Goal: Information Seeking & Learning: Learn about a topic

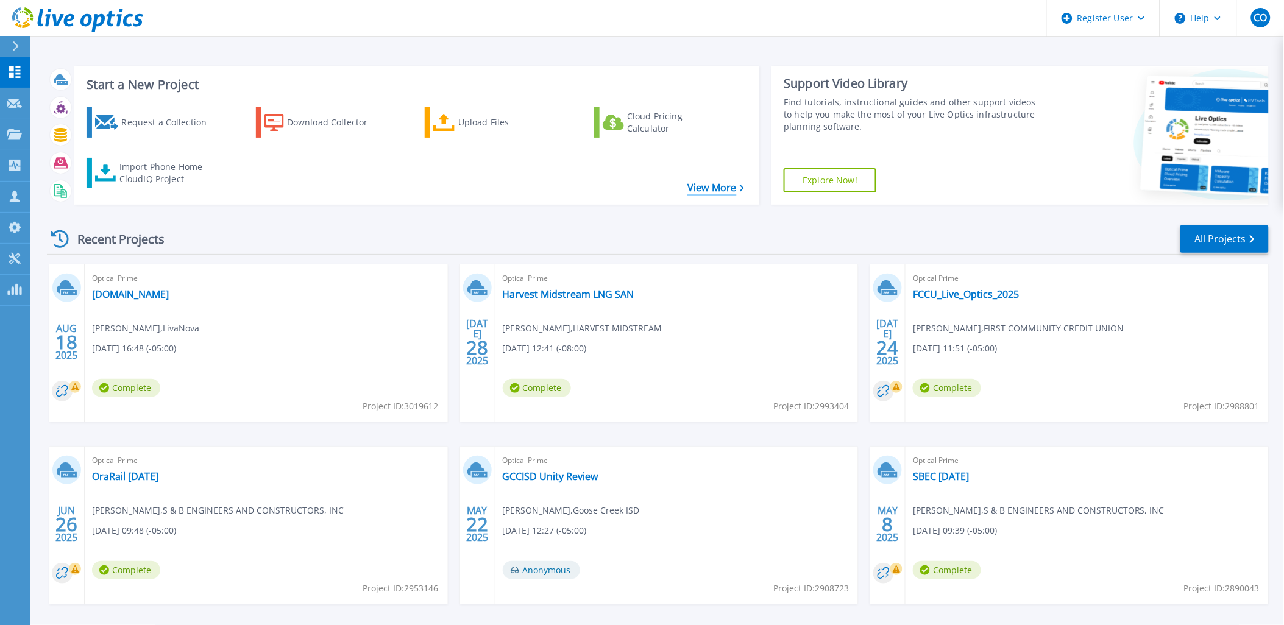
click at [740, 186] on icon at bounding box center [742, 189] width 5 height 8
click at [455, 436] on div "AUG 18 2025 Optical Prime us-aus-vxvcenter.livanova.com Peter Larsson , LivaNov…" at bounding box center [652, 446] width 1231 height 364
click at [451, 433] on div "AUG 18 2025 Optical Prime us-aus-vxvcenter.livanova.com Peter Larsson , LivaNov…" at bounding box center [652, 446] width 1231 height 364
click at [860, 439] on div "AUG 18 2025 Optical Prime us-aus-vxvcenter.livanova.com Peter Larsson , LivaNov…" at bounding box center [652, 446] width 1231 height 364
click at [646, 436] on div "AUG 18 2025 Optical Prime us-aus-vxvcenter.livanova.com Peter Larsson , LivaNov…" at bounding box center [652, 446] width 1231 height 364
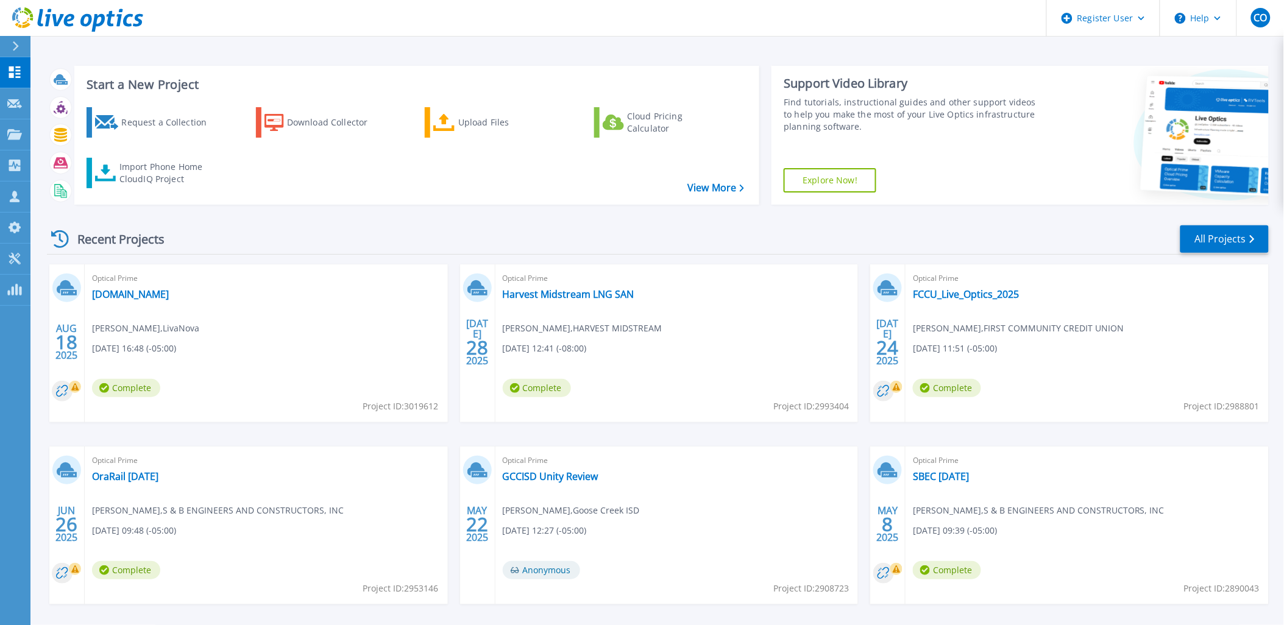
click at [216, 440] on div "AUG 18 2025 Optical Prime us-aus-vxvcenter.livanova.com Peter Larsson , LivaNov…" at bounding box center [652, 446] width 1231 height 364
click at [671, 434] on div "AUG 18 2025 Optical Prime us-aus-vxvcenter.livanova.com Peter Larsson , LivaNov…" at bounding box center [652, 446] width 1231 height 364
click at [1114, 437] on div "AUG 18 2025 Optical Prime us-aus-vxvcenter.livanova.com Peter Larsson , LivaNov…" at bounding box center [652, 446] width 1231 height 364
click at [209, 447] on div "Optical Prime OraRail 6-26-25 Mike Bolyard , S & B ENGINEERS AND CONSTRUCTORS, …" at bounding box center [266, 526] width 363 height 158
click at [226, 434] on div "AUG 18 2025 Optical Prime us-aus-vxvcenter.livanova.com Peter Larsson , LivaNov…" at bounding box center [652, 446] width 1231 height 364
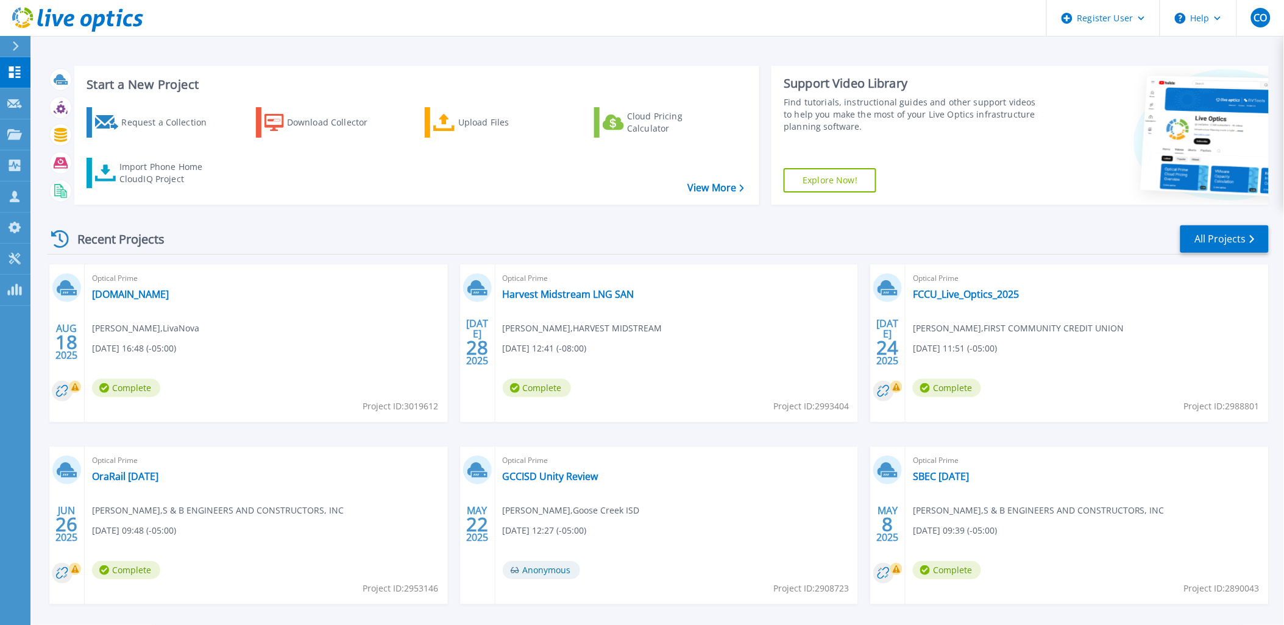
click at [650, 439] on div "AUG 18 2025 Optical Prime us-aus-vxvcenter.livanova.com Peter Larsson , LivaNov…" at bounding box center [652, 446] width 1231 height 364
click at [648, 435] on div "AUG 18 2025 Optical Prime us-aus-vxvcenter.livanova.com Peter Larsson , LivaNov…" at bounding box center [652, 446] width 1231 height 364
click at [210, 440] on div "AUG 18 2025 Optical Prime us-aus-vxvcenter.livanova.com Peter Larsson , LivaNov…" at bounding box center [652, 446] width 1231 height 364
click at [249, 239] on div "Recent Projects All Projects" at bounding box center [657, 239] width 1221 height 30
drag, startPoint x: 661, startPoint y: 241, endPoint x: 641, endPoint y: 429, distance: 189.9
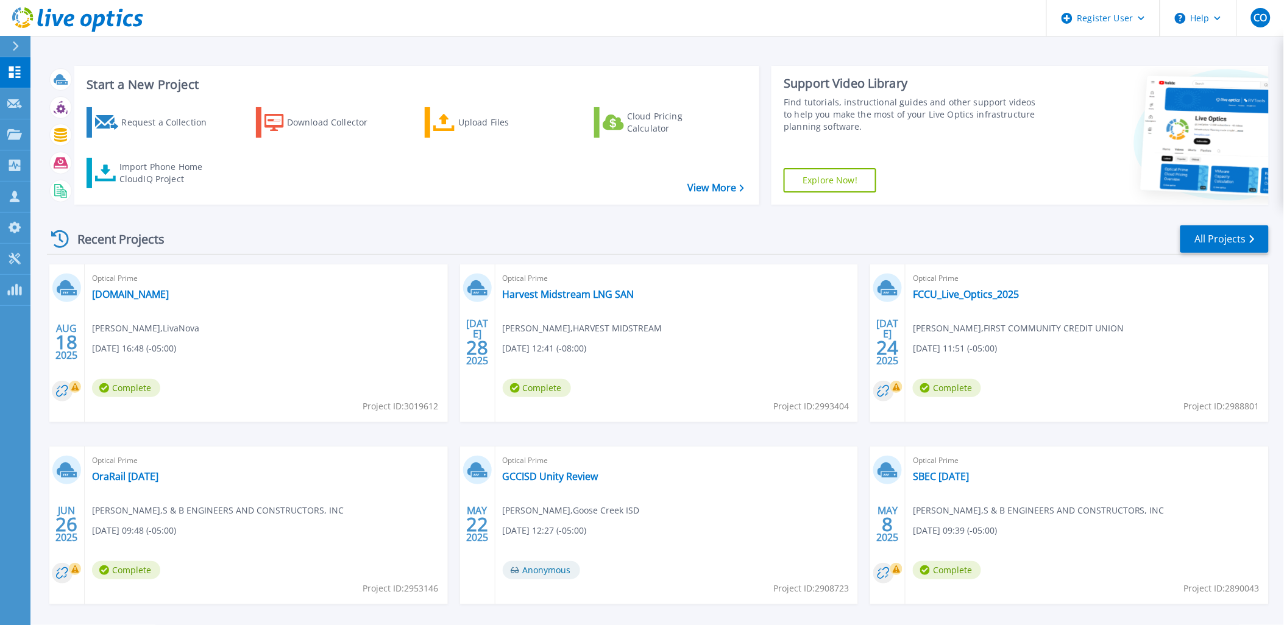
click at [641, 429] on div "AUG 18 2025 Optical Prime us-aus-vxvcenter.livanova.com Peter Larsson , LivaNov…" at bounding box center [652, 446] width 1231 height 364
click at [988, 252] on div "Recent Projects All Projects" at bounding box center [657, 239] width 1221 height 30
click at [1039, 437] on div "AUG 18 2025 Optical Prime us-aus-vxvcenter.livanova.com Peter Larsson , LivaNov…" at bounding box center [652, 446] width 1231 height 364
click at [632, 434] on div "AUG 18 2025 Optical Prime us-aus-vxvcenter.livanova.com Peter Larsson , LivaNov…" at bounding box center [652, 446] width 1231 height 364
drag, startPoint x: 246, startPoint y: 435, endPoint x: 214, endPoint y: 428, distance: 31.8
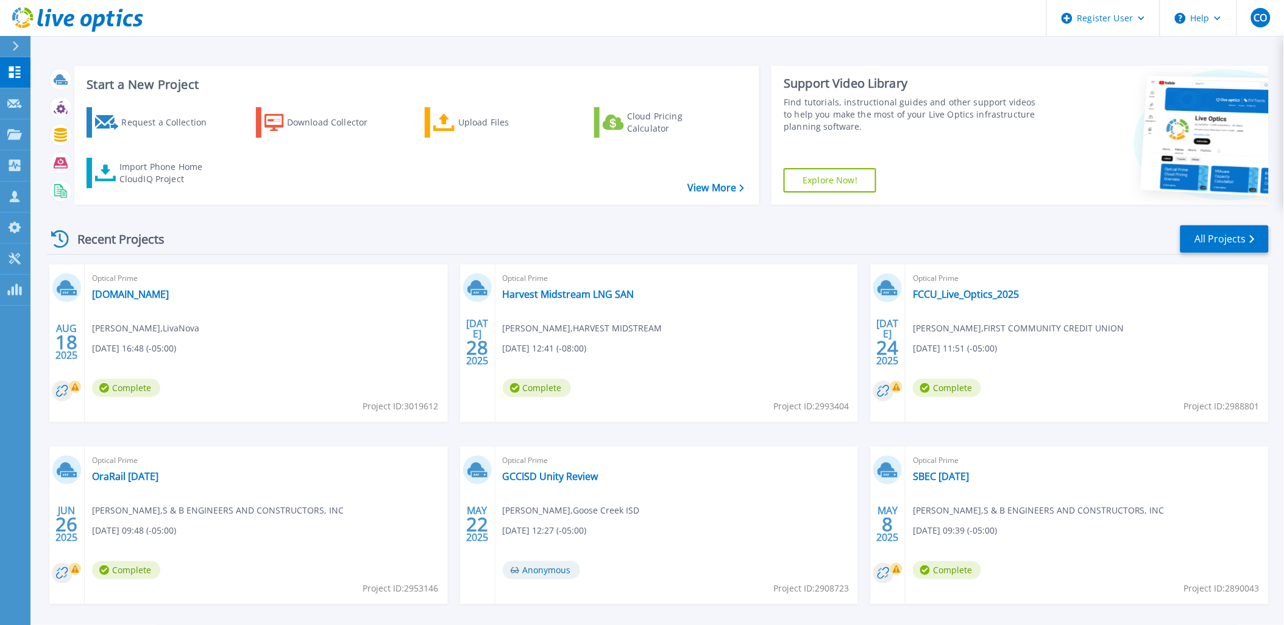
click at [214, 428] on div "AUG 18 2025 Optical Prime us-aus-vxvcenter.livanova.com Peter Larsson , LivaNov…" at bounding box center [652, 446] width 1231 height 364
click at [1025, 436] on div "AUG 18 2025 Optical Prime us-aus-vxvcenter.livanova.com Peter Larsson , LivaNov…" at bounding box center [652, 446] width 1231 height 364
click at [654, 433] on div "AUG 18 2025 Optical Prime us-aus-vxvcenter.livanova.com Peter Larsson , LivaNov…" at bounding box center [652, 446] width 1231 height 364
click at [1069, 433] on div "AUG 18 2025 Optical Prime us-aus-vxvcenter.livanova.com Peter Larsson , LivaNov…" at bounding box center [652, 446] width 1231 height 364
click at [630, 434] on div "AUG 18 2025 Optical Prime us-aus-vxvcenter.livanova.com Peter Larsson , LivaNov…" at bounding box center [652, 446] width 1231 height 364
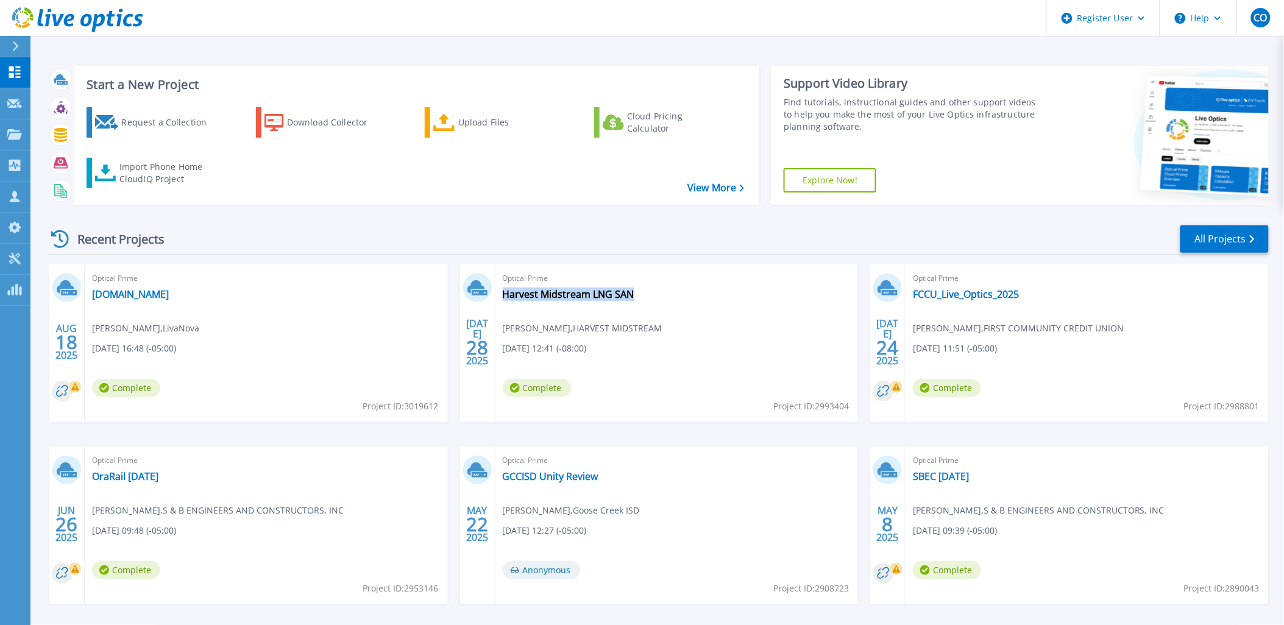
drag, startPoint x: 641, startPoint y: 285, endPoint x: 662, endPoint y: 345, distance: 63.4
click at [662, 345] on div "Optical Prime Harvest Midstream LNG SAN Jake Hawkins , HARVEST MIDSTREAM 07/28/…" at bounding box center [676, 343] width 363 height 158
drag, startPoint x: 662, startPoint y: 345, endPoint x: 617, endPoint y: 437, distance: 102.4
click at [617, 437] on div "AUG 18 2025 Optical Prime us-aus-vxvcenter.livanova.com Peter Larsson , LivaNov…" at bounding box center [652, 446] width 1231 height 364
click at [210, 435] on div "AUG 18 2025 Optical Prime us-aus-vxvcenter.livanova.com Peter Larsson , LivaNov…" at bounding box center [652, 446] width 1231 height 364
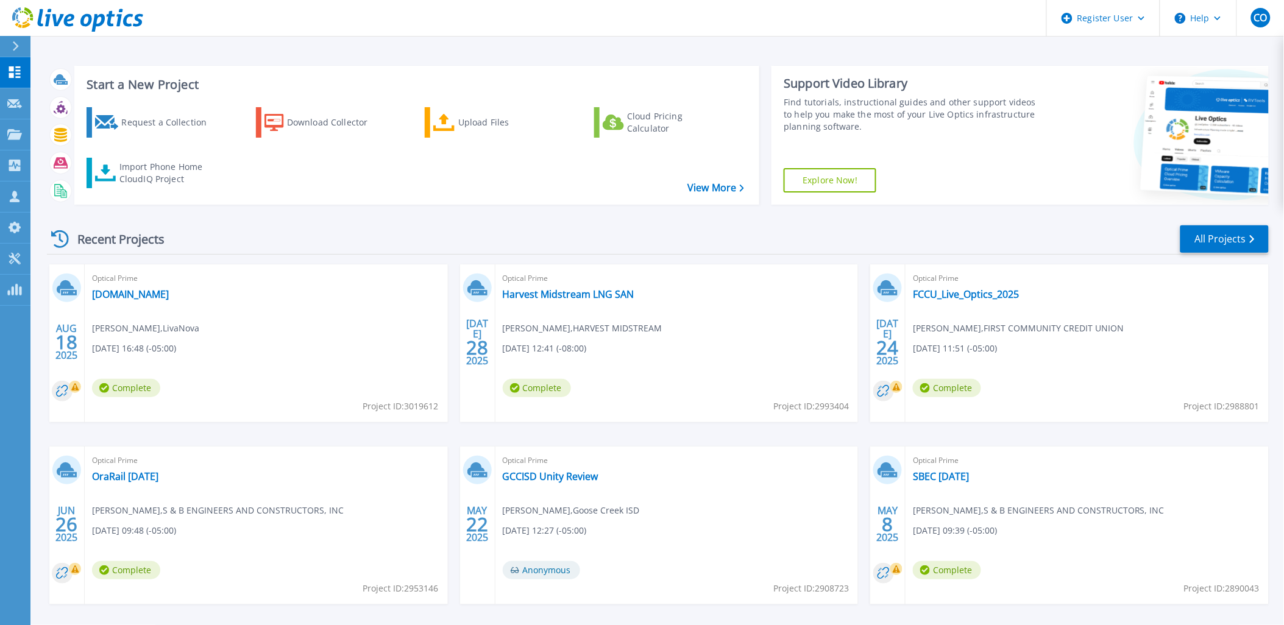
click at [1058, 439] on div "AUG 18 2025 Optical Prime us-aus-vxvcenter.livanova.com Peter Larsson , LivaNov…" at bounding box center [652, 446] width 1231 height 364
click at [668, 437] on div "AUG 18 2025 Optical Prime us-aus-vxvcenter.livanova.com Peter Larsson , LivaNov…" at bounding box center [652, 446] width 1231 height 364
click at [642, 436] on div "AUG 18 2025 Optical Prime us-aus-vxvcenter.livanova.com Peter Larsson , LivaNov…" at bounding box center [652, 446] width 1231 height 364
click at [228, 435] on div "AUG 18 2025 Optical Prime us-aus-vxvcenter.livanova.com Peter Larsson , LivaNov…" at bounding box center [652, 446] width 1231 height 364
click at [1078, 446] on div "AUG 18 2025 Optical Prime us-aus-vxvcenter.livanova.com Peter Larsson , LivaNov…" at bounding box center [652, 446] width 1231 height 364
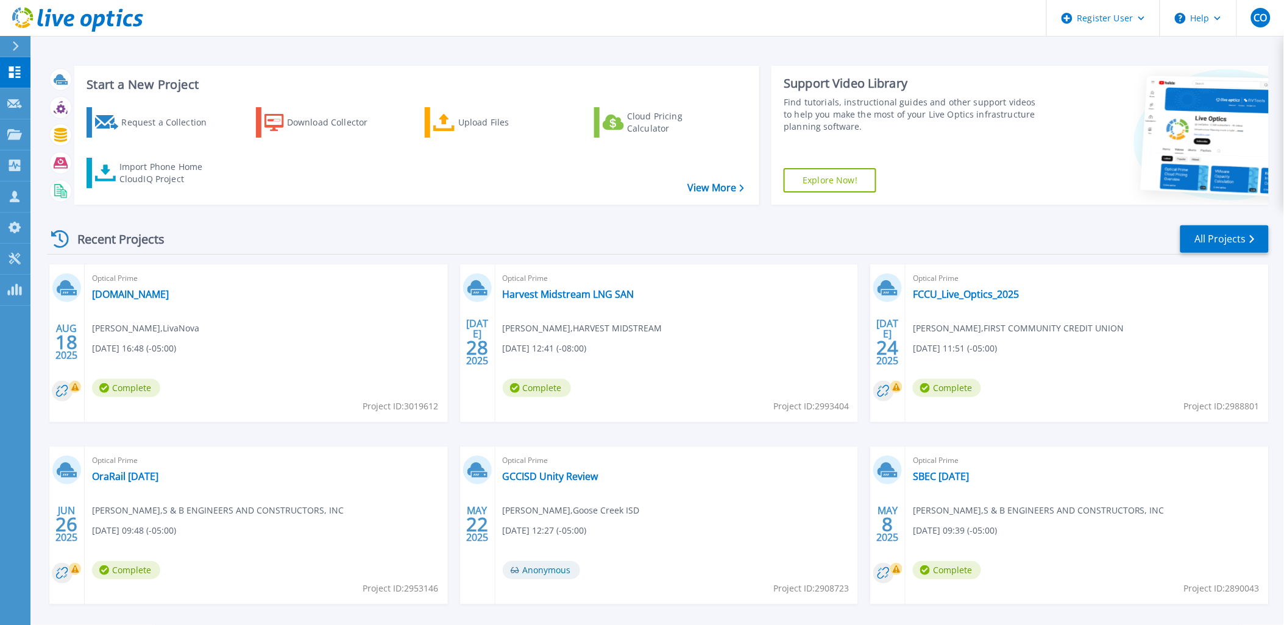
click at [620, 431] on div "AUG 18 2025 Optical Prime us-aus-vxvcenter.livanova.com Peter Larsson , LivaNov…" at bounding box center [652, 446] width 1231 height 364
click at [1030, 246] on div "Recent Projects All Projects" at bounding box center [657, 239] width 1221 height 30
click at [629, 441] on div "AUG 18 2025 Optical Prime us-aus-vxvcenter.livanova.com Peter Larsson , LivaNov…" at bounding box center [652, 446] width 1231 height 364
click at [224, 439] on div "AUG 18 2025 Optical Prime us-aus-vxvcenter.livanova.com Peter Larsson , LivaNov…" at bounding box center [652, 446] width 1231 height 364
drag, startPoint x: 615, startPoint y: 436, endPoint x: 1098, endPoint y: 439, distance: 482.5
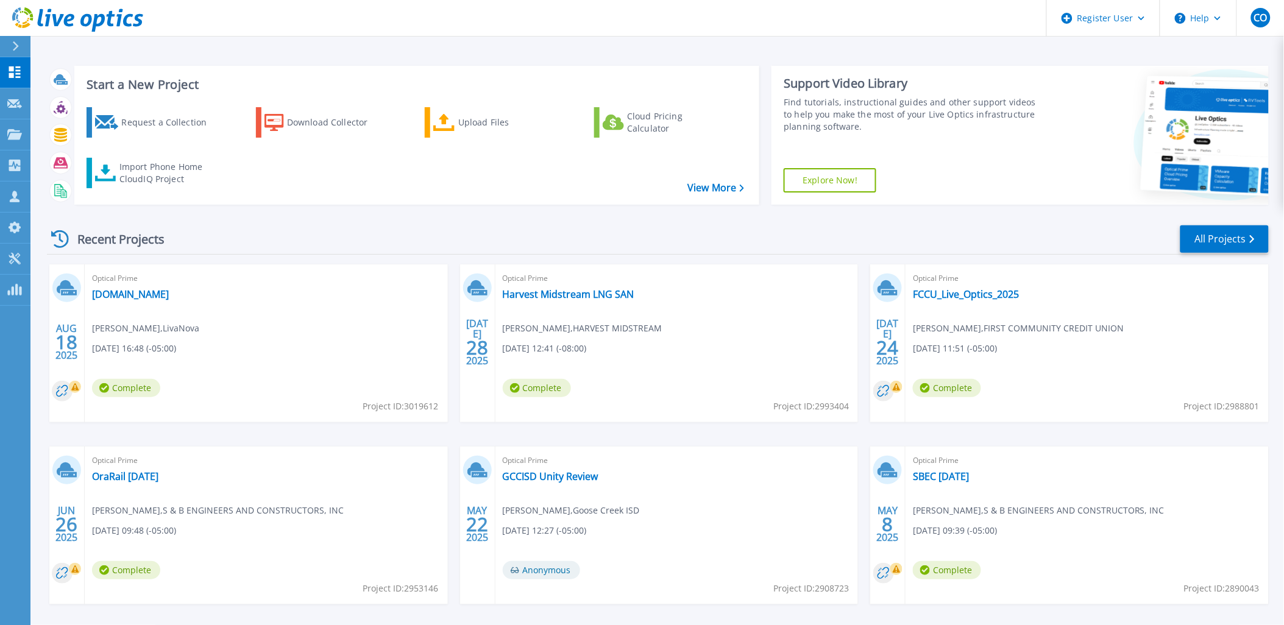
click at [1098, 439] on div "AUG 18 2025 Optical Prime us-aus-vxvcenter.livanova.com Peter Larsson , LivaNov…" at bounding box center [652, 446] width 1231 height 364
drag, startPoint x: 1067, startPoint y: 433, endPoint x: 662, endPoint y: 437, distance: 405.1
click at [662, 437] on div "AUG 18 2025 Optical Prime us-aus-vxvcenter.livanova.com Peter Larsson , LivaNov…" at bounding box center [652, 446] width 1231 height 364
click at [620, 439] on div "AUG 18 2025 Optical Prime us-aus-vxvcenter.livanova.com Peter Larsson , LivaNov…" at bounding box center [652, 446] width 1231 height 364
click at [1077, 436] on div "AUG 18 2025 Optical Prime us-aus-vxvcenter.livanova.com Peter Larsson , LivaNov…" at bounding box center [652, 446] width 1231 height 364
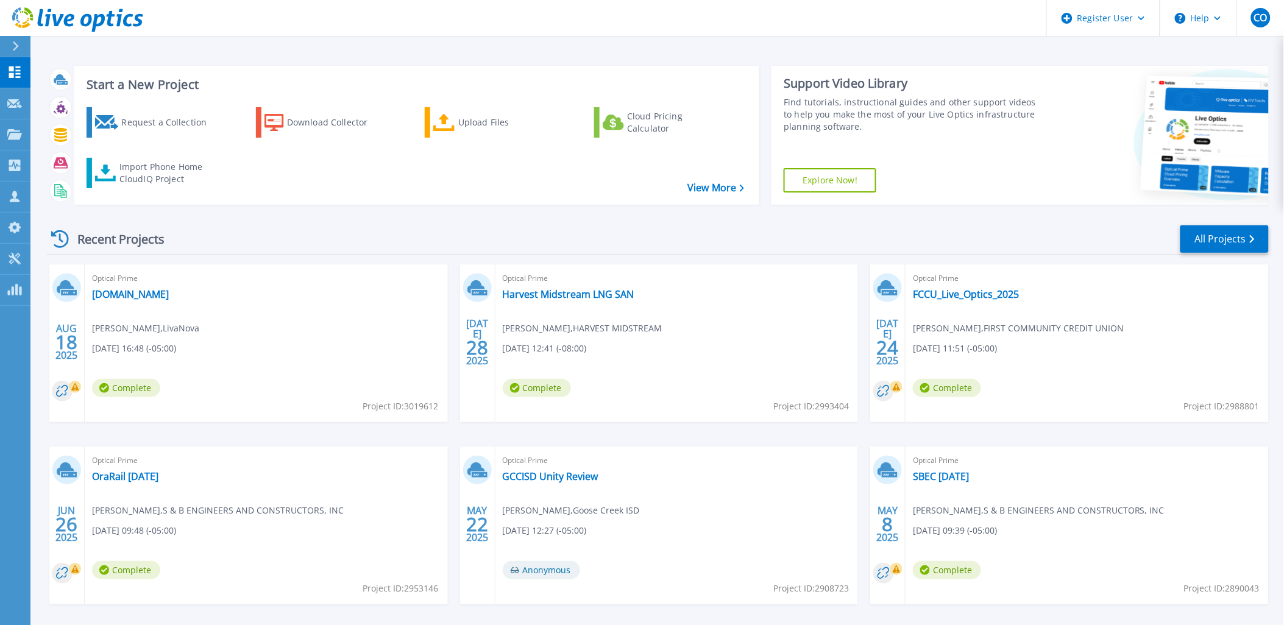
drag, startPoint x: 197, startPoint y: 443, endPoint x: 613, endPoint y: 433, distance: 416.2
click at [613, 433] on div "AUG 18 2025 Optical Prime us-aus-vxvcenter.livanova.com Peter Larsson , LivaNov…" at bounding box center [652, 446] width 1231 height 364
click at [225, 436] on div "AUG 18 2025 Optical Prime us-aus-vxvcenter.livanova.com Peter Larsson , LivaNov…" at bounding box center [652, 446] width 1231 height 364
click at [1091, 431] on div "AUG 18 2025 Optical Prime us-aus-vxvcenter.livanova.com Peter Larsson , LivaNov…" at bounding box center [652, 446] width 1231 height 364
click at [646, 434] on div "AUG 18 2025 Optical Prime us-aus-vxvcenter.livanova.com Peter Larsson , LivaNov…" at bounding box center [652, 446] width 1231 height 364
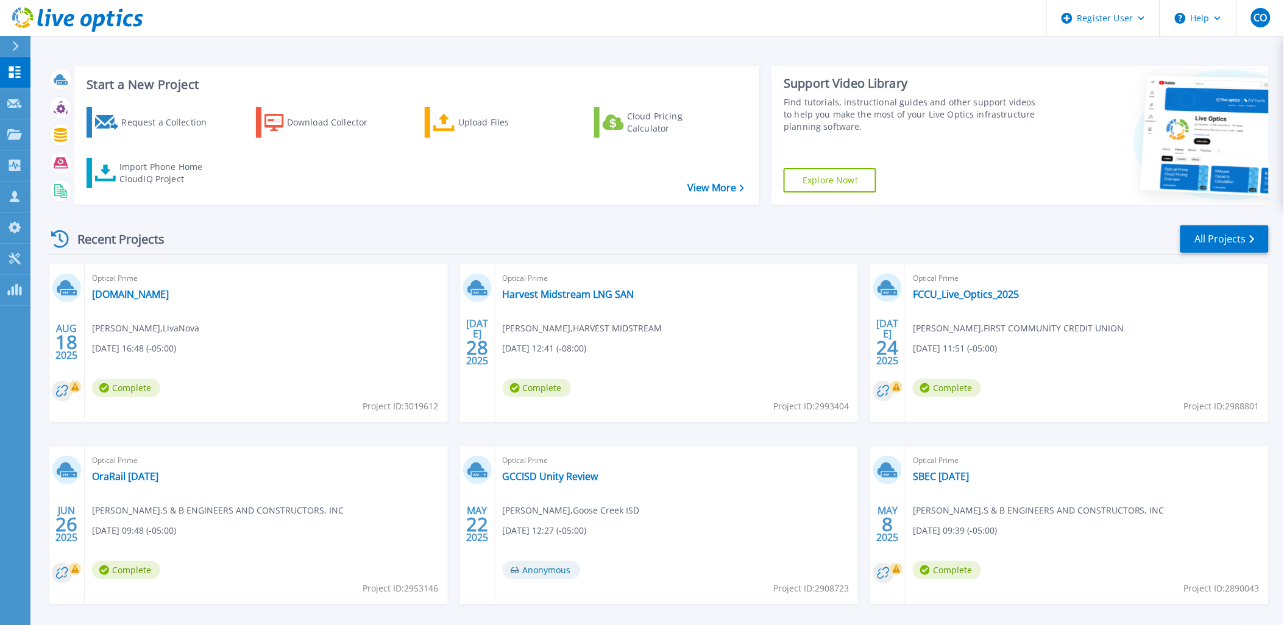
click at [628, 440] on div "AUG 18 2025 Optical Prime us-aus-vxvcenter.livanova.com Peter Larsson , LivaNov…" at bounding box center [652, 446] width 1231 height 364
click at [200, 437] on div "AUG 18 2025 Optical Prime us-aus-vxvcenter.livanova.com Peter Larsson , LivaNov…" at bounding box center [652, 446] width 1231 height 364
click at [1089, 431] on div "AUG 18 2025 Optical Prime us-aus-vxvcenter.livanova.com Peter Larsson , LivaNov…" at bounding box center [652, 446] width 1231 height 364
click at [642, 436] on div "AUG 18 2025 Optical Prime us-aus-vxvcenter.livanova.com Peter Larsson , LivaNov…" at bounding box center [652, 446] width 1231 height 364
click at [169, 289] on link "us-aus-vxvcenter.livanova.com" at bounding box center [130, 294] width 77 height 12
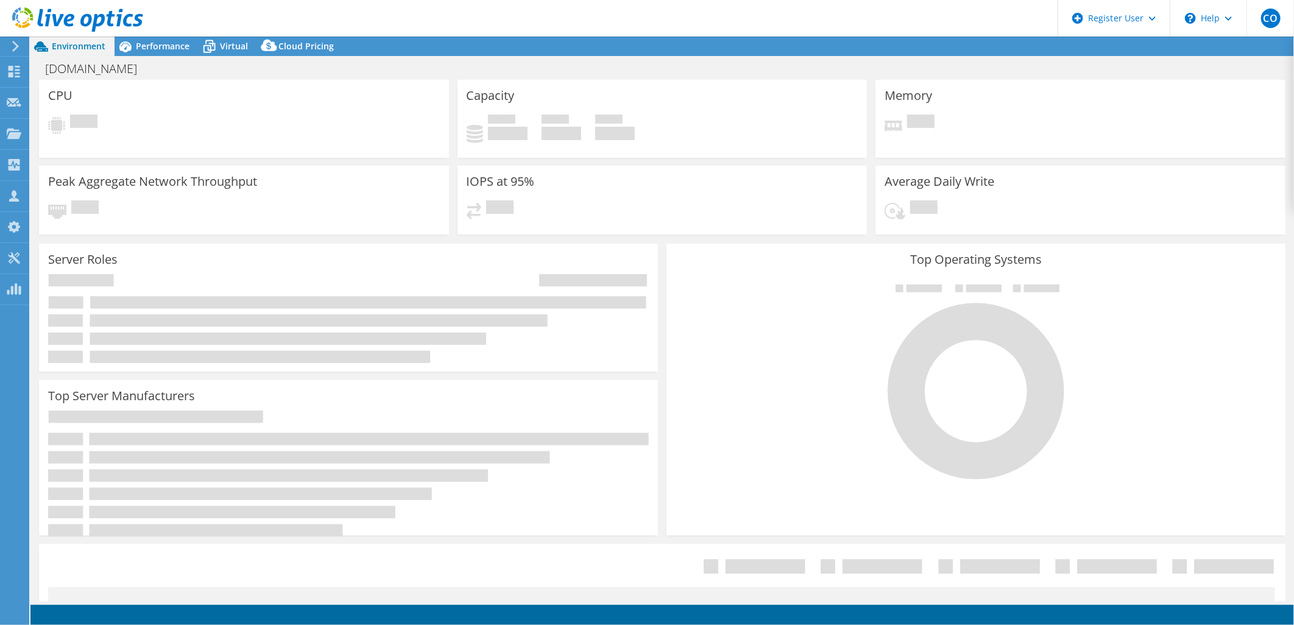
select select "USD"
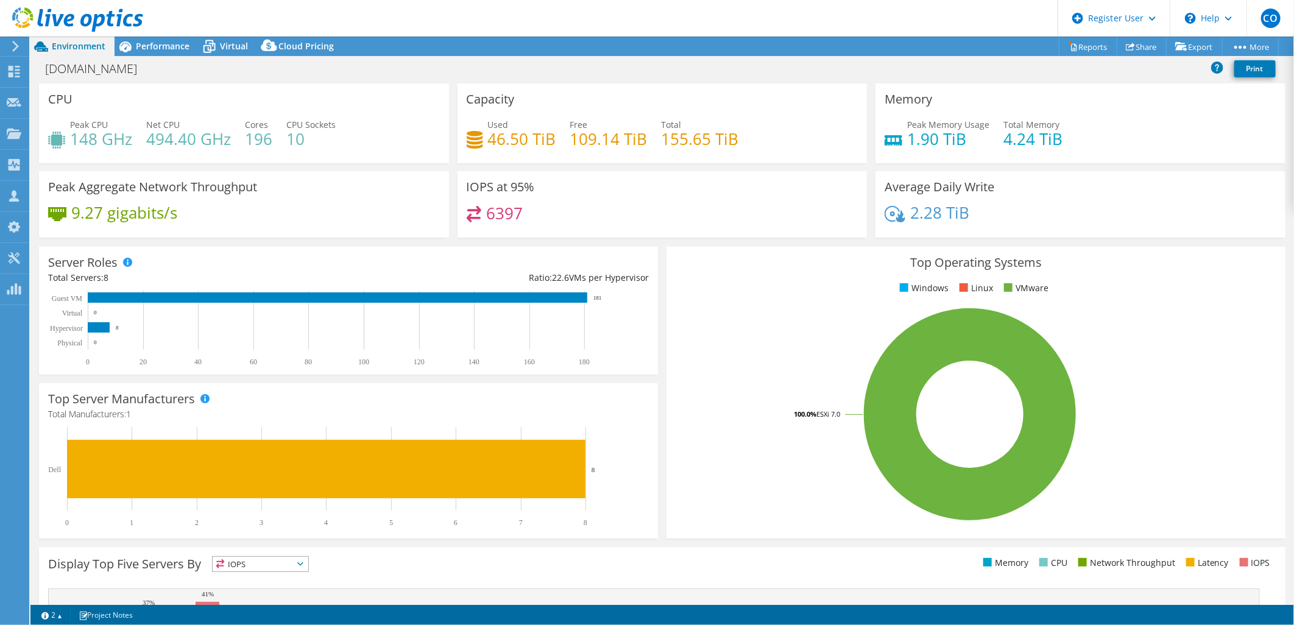
click at [303, 563] on icon at bounding box center [300, 564] width 6 height 4
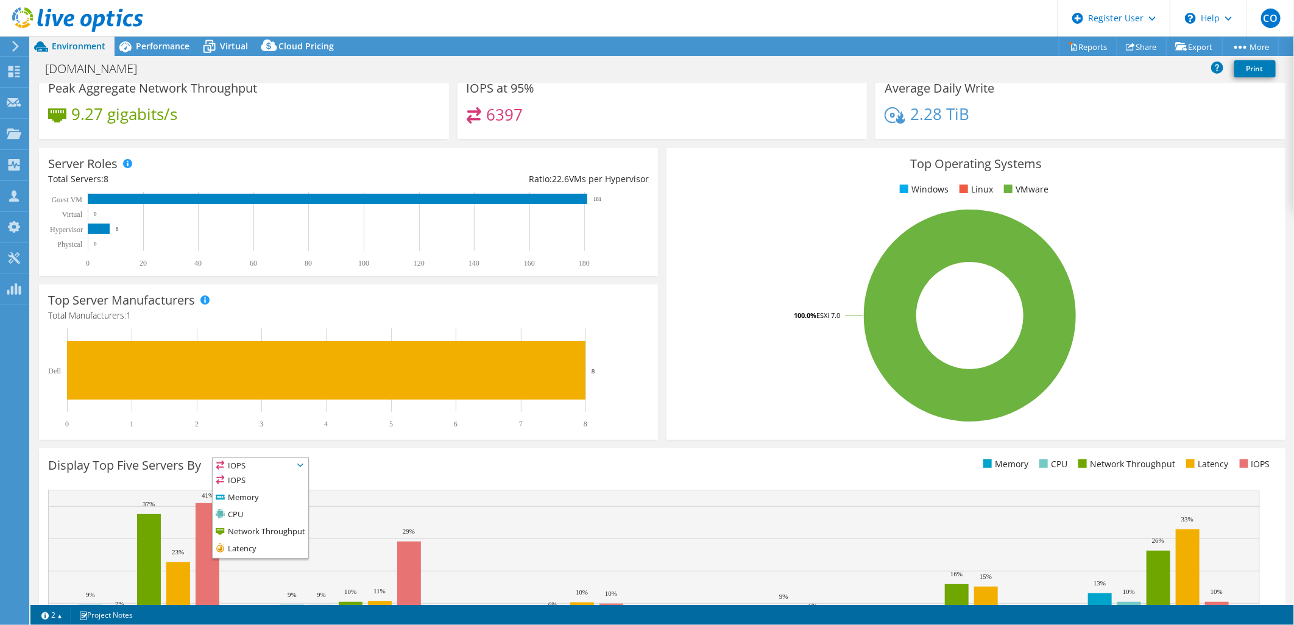
scroll to position [186, 0]
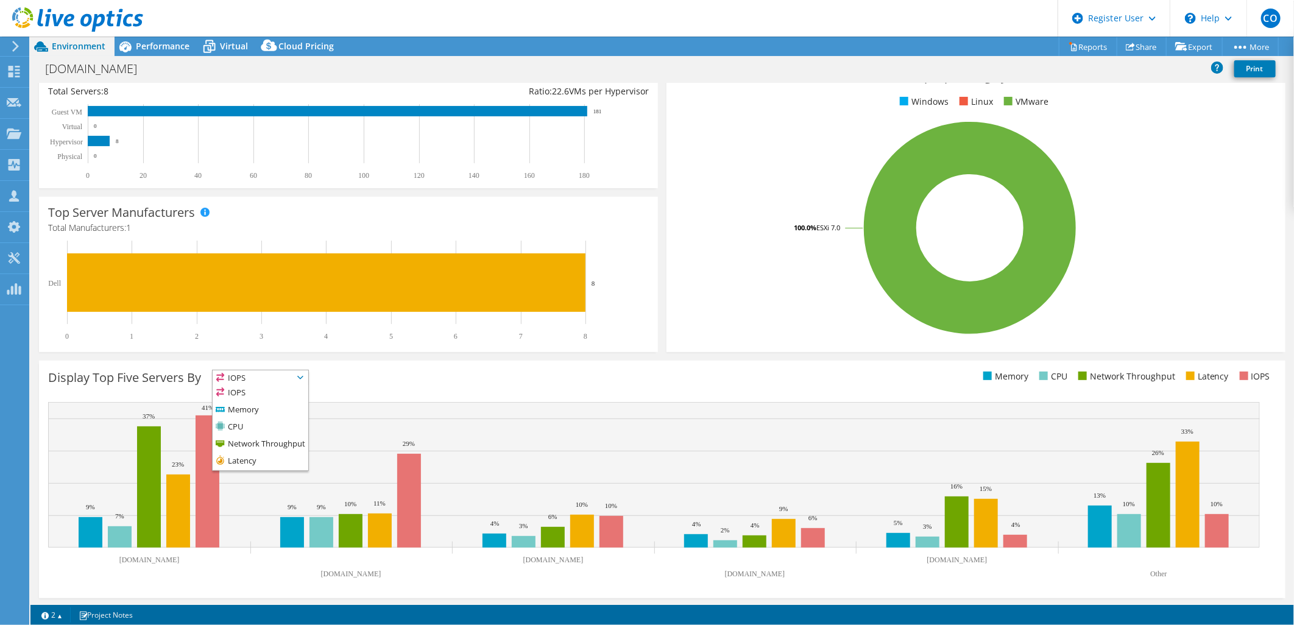
click at [303, 376] on icon at bounding box center [300, 378] width 6 height 4
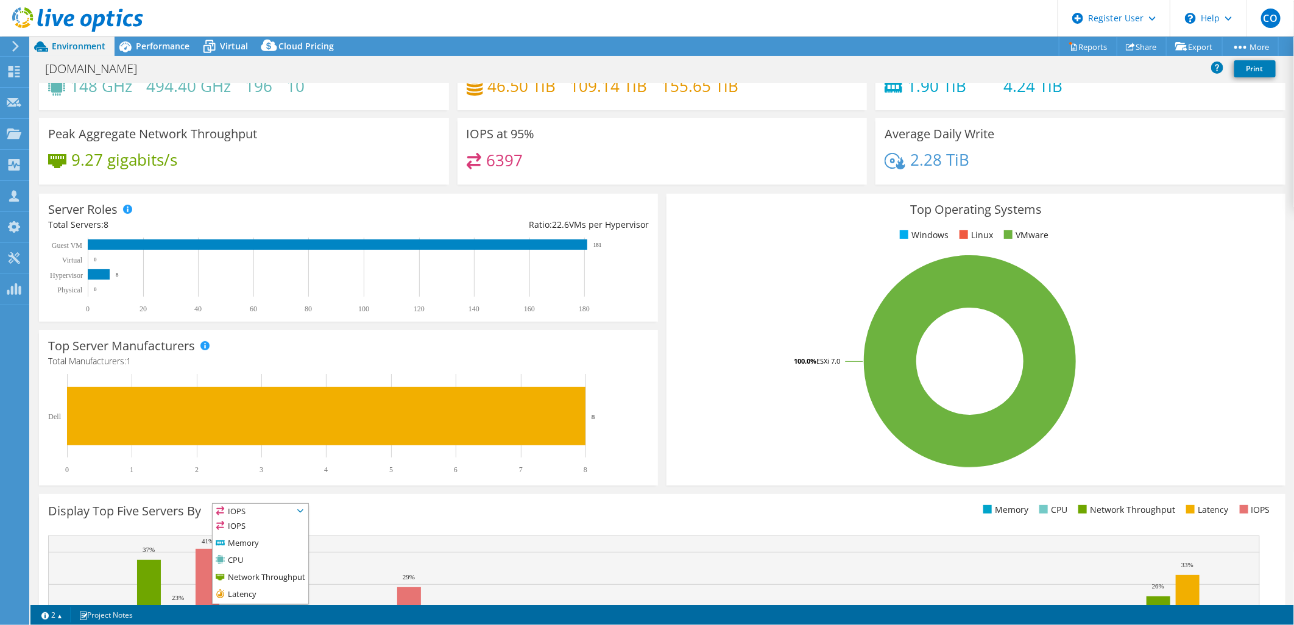
scroll to position [0, 0]
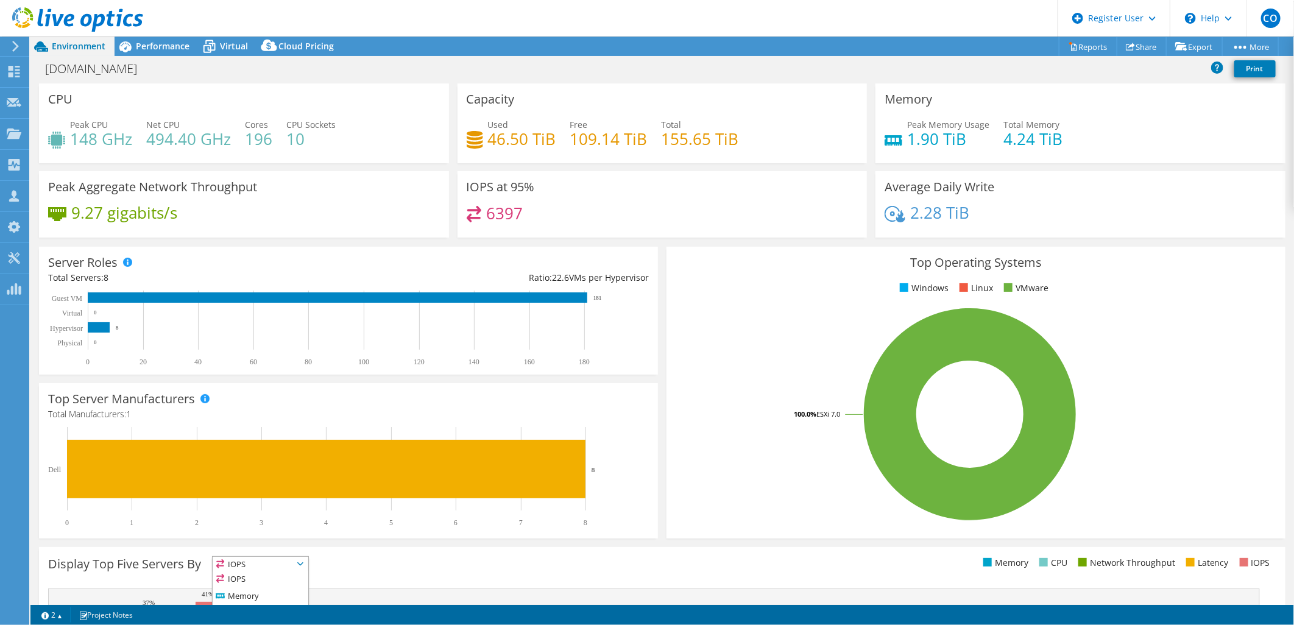
drag, startPoint x: 515, startPoint y: 211, endPoint x: 408, endPoint y: 203, distance: 107.6
click at [467, 211] on div "6397" at bounding box center [495, 213] width 57 height 14
click at [408, 203] on div "Peak Aggregate Network Throughput 9.27 gigabits/s" at bounding box center [244, 204] width 410 height 66
drag, startPoint x: 408, startPoint y: 203, endPoint x: 356, endPoint y: 202, distance: 52.4
click at [396, 203] on div "Peak Aggregate Network Throughput 9.27 gigabits/s" at bounding box center [244, 204] width 410 height 66
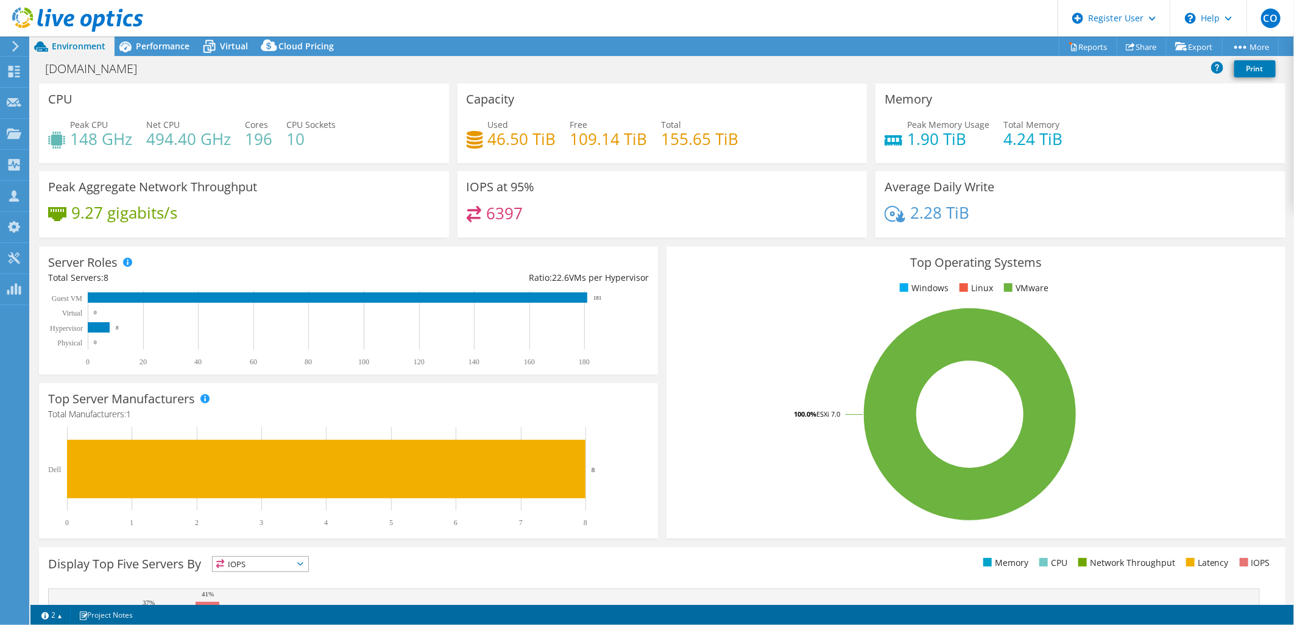
click at [177, 217] on div "9.27 gigabits/s" at bounding box center [244, 219] width 392 height 26
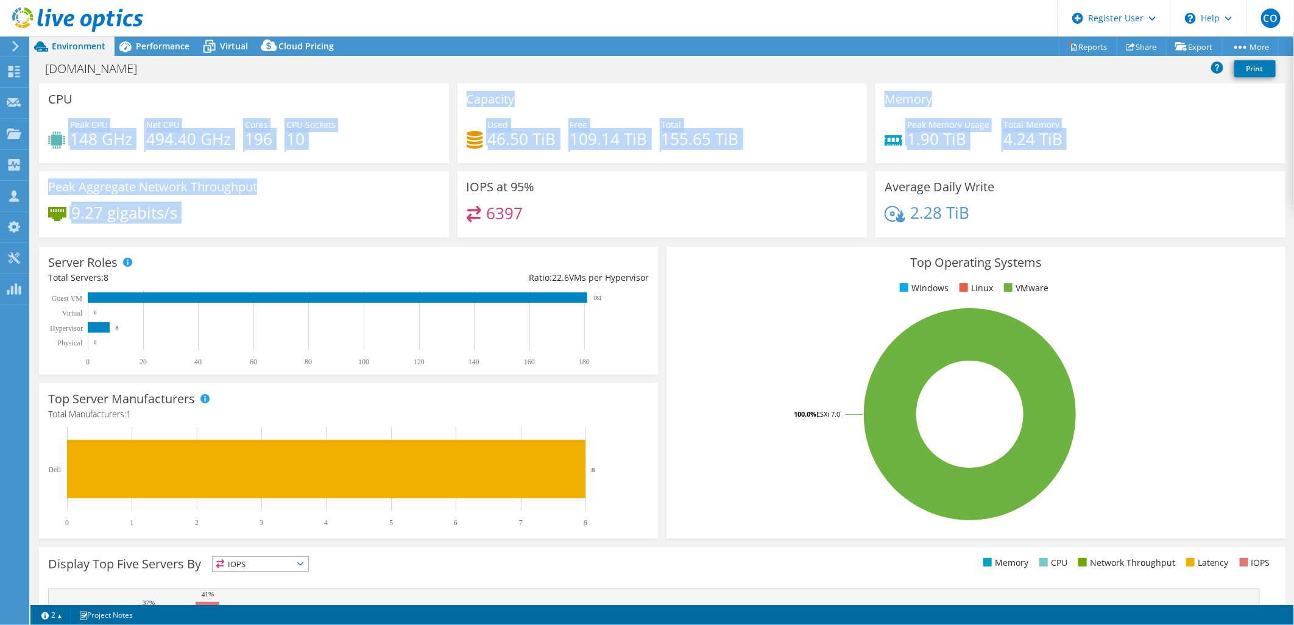
drag, startPoint x: 177, startPoint y: 217, endPoint x: 65, endPoint y: 135, distance: 138.7
click at [65, 135] on div "CPU Peak CPU 148 GHz Net CPU 494.40 GHz Cores 196 CPU Sockets 10 Capacity Used …" at bounding box center [662, 164] width 1255 height 162
drag, startPoint x: 65, startPoint y: 135, endPoint x: 122, endPoint y: 171, distance: 67.3
click at [122, 171] on div "Peak Aggregate Network Throughput 9.27 gigabits/s" at bounding box center [244, 204] width 410 height 66
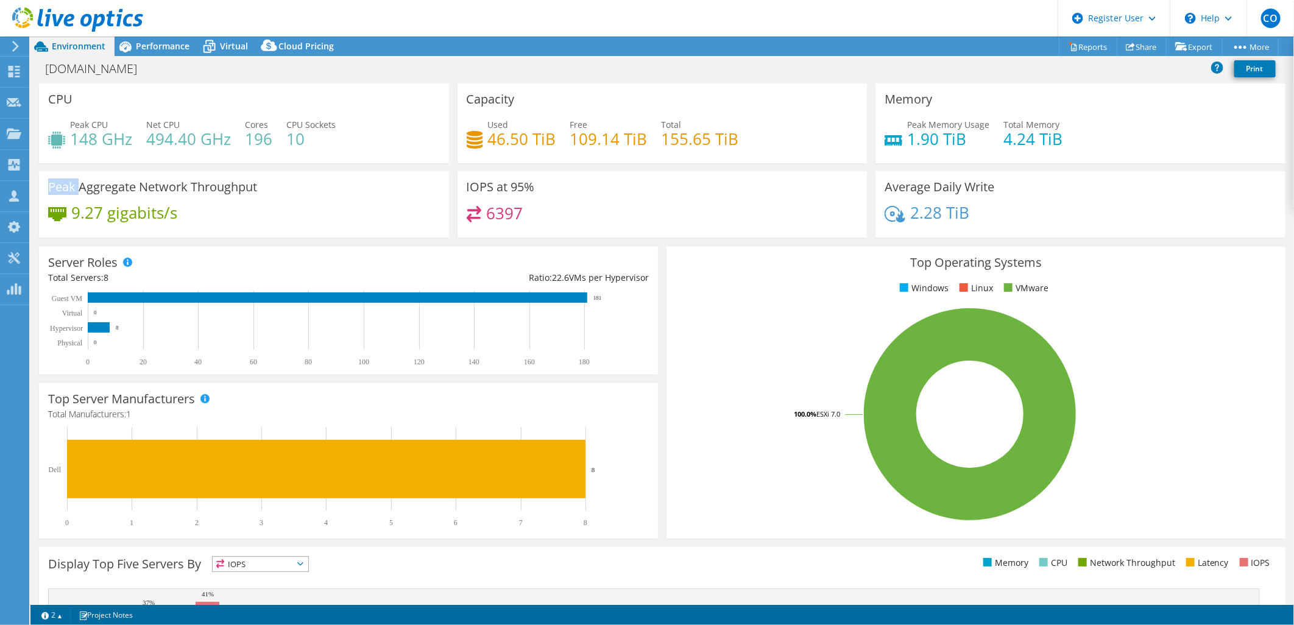
click at [122, 171] on div "Peak Aggregate Network Throughput 9.27 gigabits/s" at bounding box center [244, 204] width 410 height 66
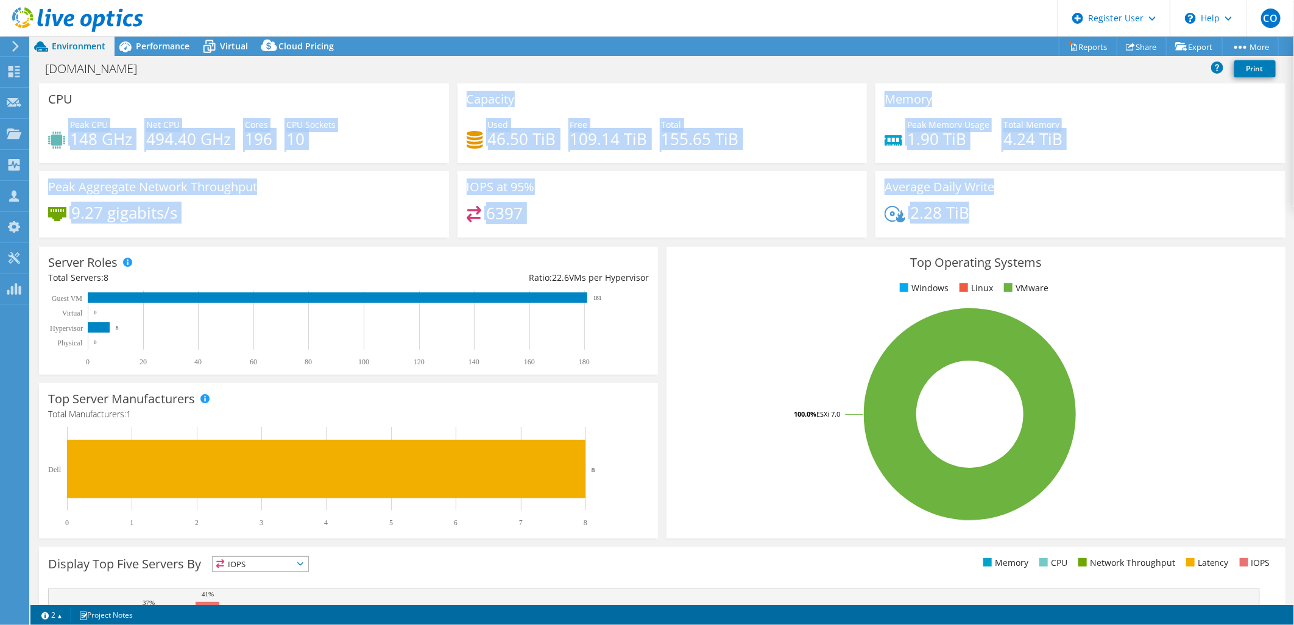
drag, startPoint x: 1015, startPoint y: 210, endPoint x: 155, endPoint y: 111, distance: 865.3
click at [155, 111] on div "CPU Peak CPU 148 GHz Net CPU 494.40 GHz Cores 196 CPU Sockets 10 Capacity Used …" at bounding box center [662, 164] width 1255 height 162
drag, startPoint x: 155, startPoint y: 111, endPoint x: 266, endPoint y: 95, distance: 112.1
click at [266, 95] on div "CPU Peak CPU 148 GHz Net CPU 494.40 GHz Cores 196 CPU Sockets 10" at bounding box center [244, 123] width 410 height 80
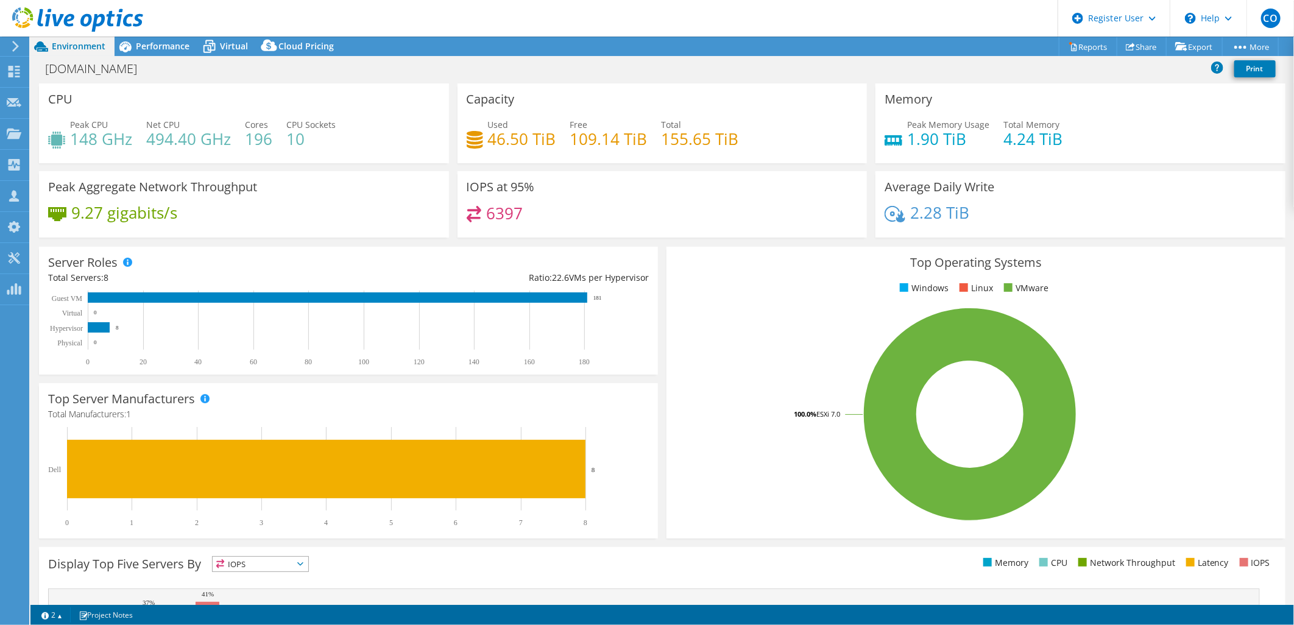
click at [662, 242] on div "Top Operating Systems Windows Linux VMware 100.0% ESXi 7.0" at bounding box center [975, 392] width 627 height 300
click at [863, 239] on div "IOPS at 95% 6397" at bounding box center [662, 208] width 419 height 74
click at [444, 242] on div "Server Roles Physical Servers represent bare metal servers that were targets of…" at bounding box center [348, 310] width 627 height 136
click at [453, 163] on div "Capacity Used 46.50 TiB Free 109.14 TiB Total 155.65 TiB" at bounding box center [662, 127] width 419 height 88
click at [861, 165] on div "Capacity Used 46.50 TiB Free 109.14 TiB Total 155.65 TiB" at bounding box center [662, 127] width 419 height 88
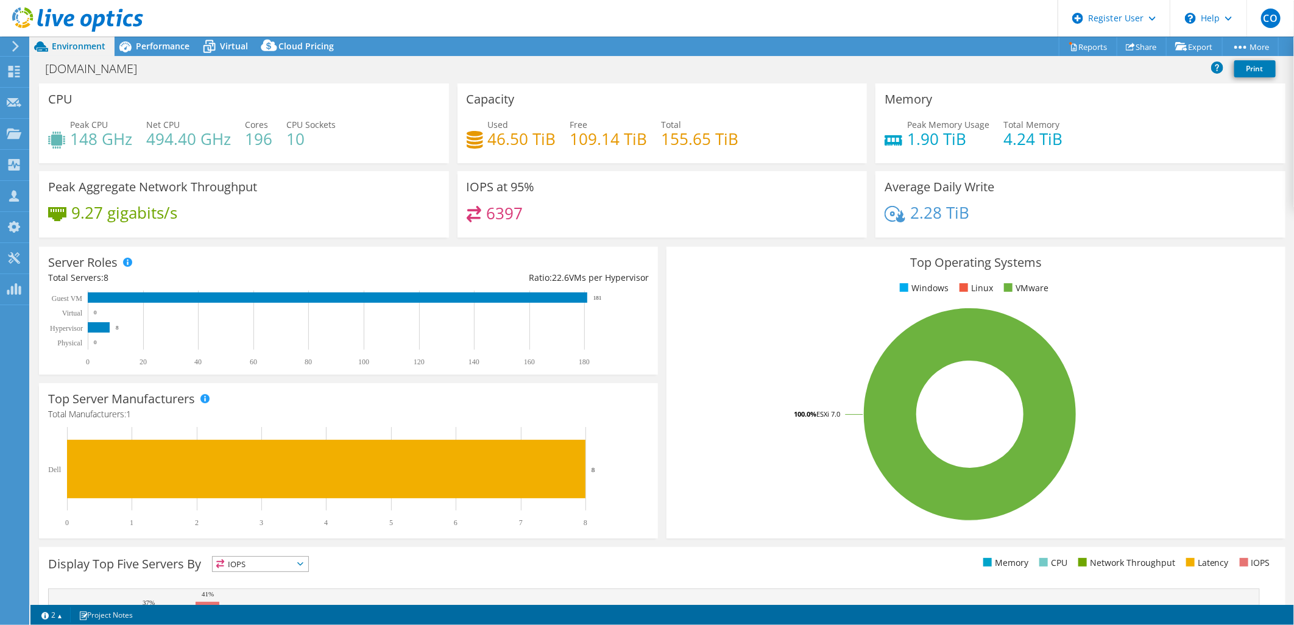
click at [654, 379] on div "Top Server Manufacturers Manufacturers are shown for physical servers and hyper…" at bounding box center [348, 461] width 627 height 164
click at [33, 380] on section "CPU Peak CPU 148 GHz Net CPU 494.40 GHz Cores 196 CPU Sockets 10 Capacity Used …" at bounding box center [662, 438] width 1264 height 710
click at [308, 565] on span "IOPS" at bounding box center [261, 564] width 96 height 15
click at [312, 564] on div "Display Top Five Servers By IOPS IOPS" at bounding box center [355, 566] width 614 height 20
click at [161, 46] on span "Performance" at bounding box center [163, 46] width 54 height 12
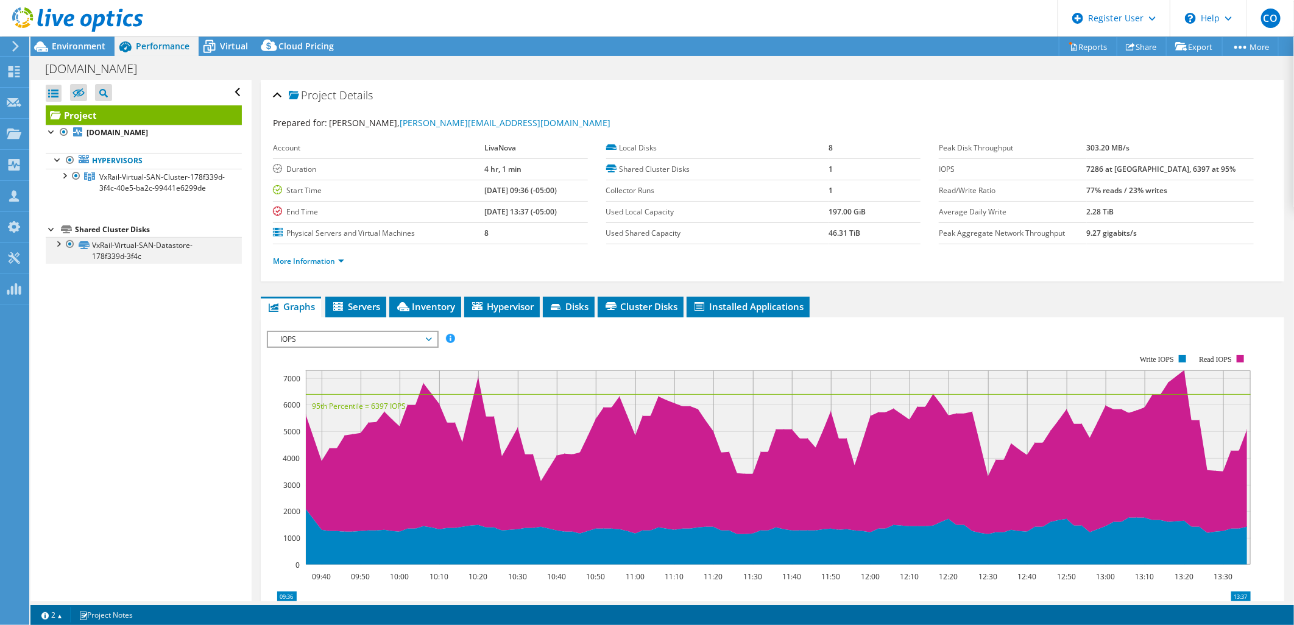
click at [59, 249] on div at bounding box center [58, 243] width 12 height 12
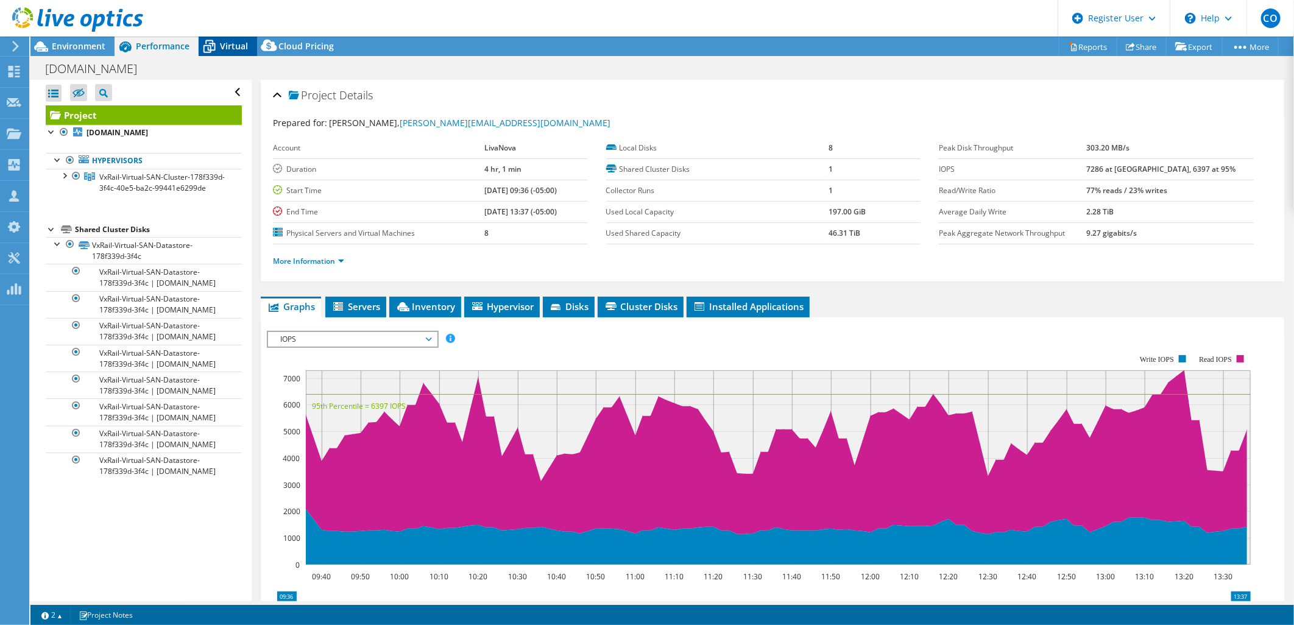
click at [217, 45] on icon at bounding box center [209, 46] width 21 height 21
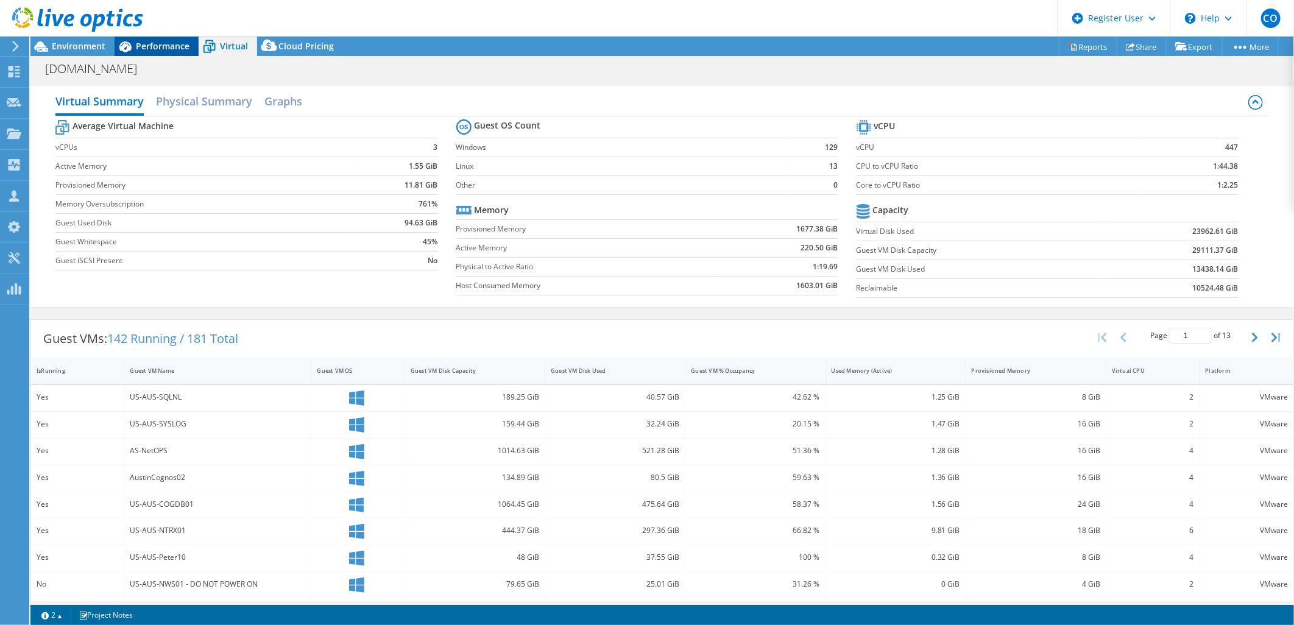
click at [186, 41] on span "Performance" at bounding box center [163, 46] width 54 height 12
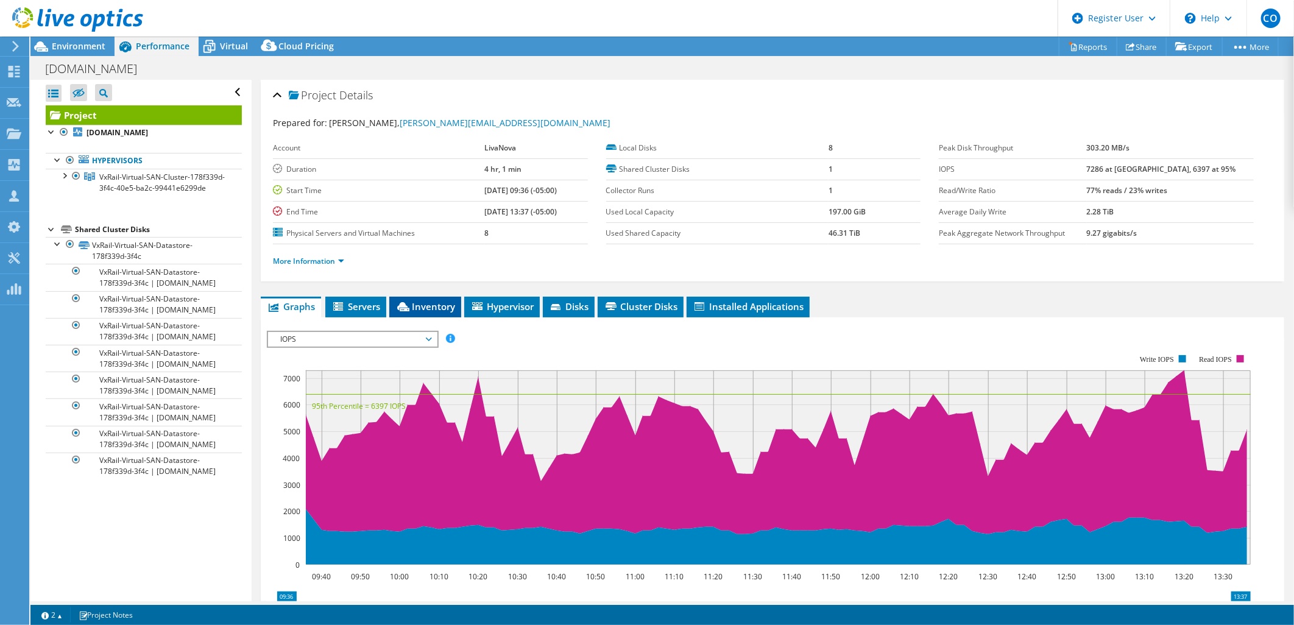
click at [425, 313] on li "Inventory" at bounding box center [425, 307] width 72 height 21
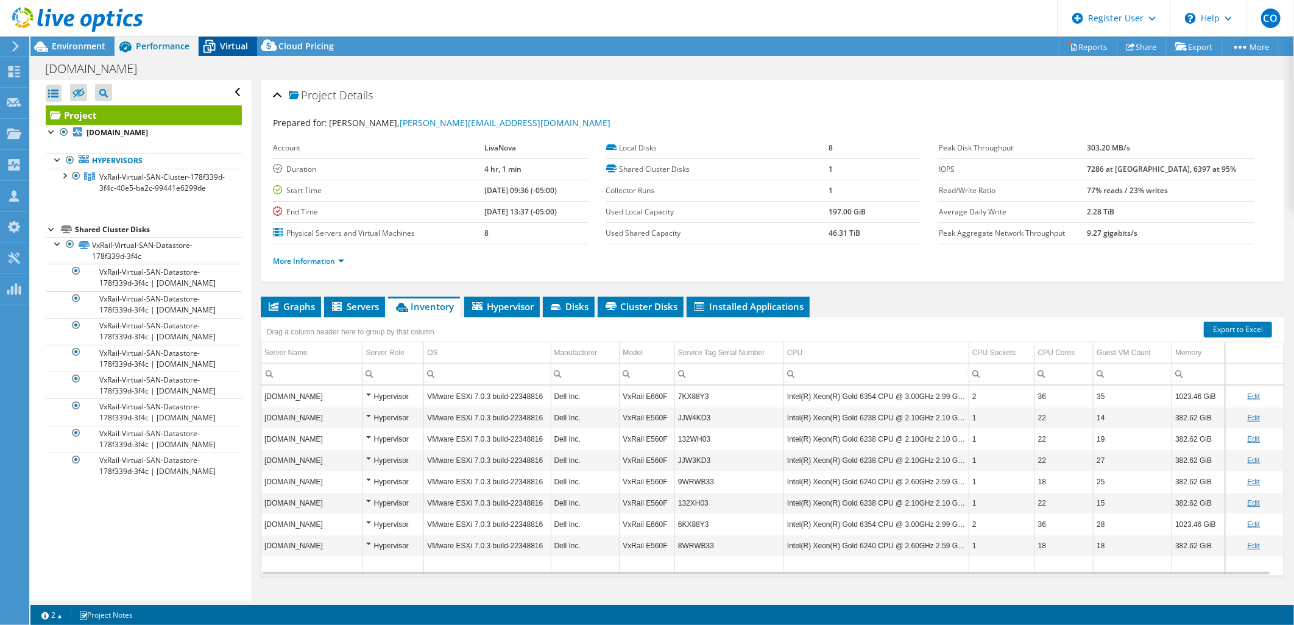
click at [241, 46] on span "Virtual" at bounding box center [234, 46] width 28 height 12
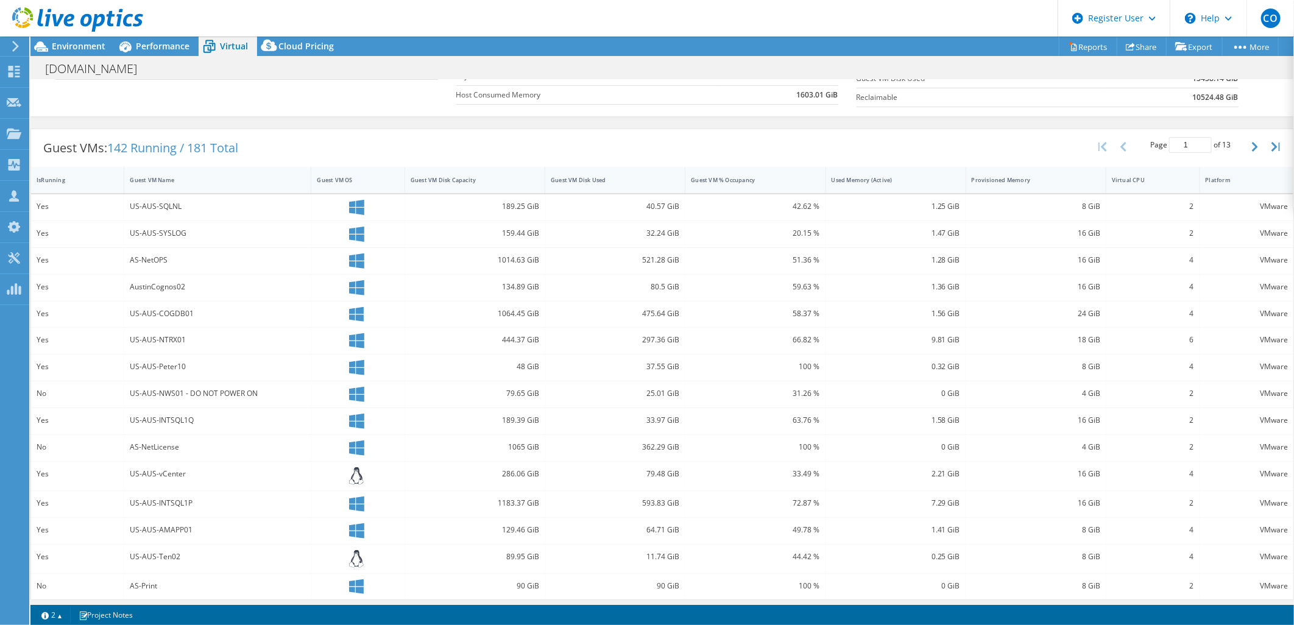
scroll to position [196, 0]
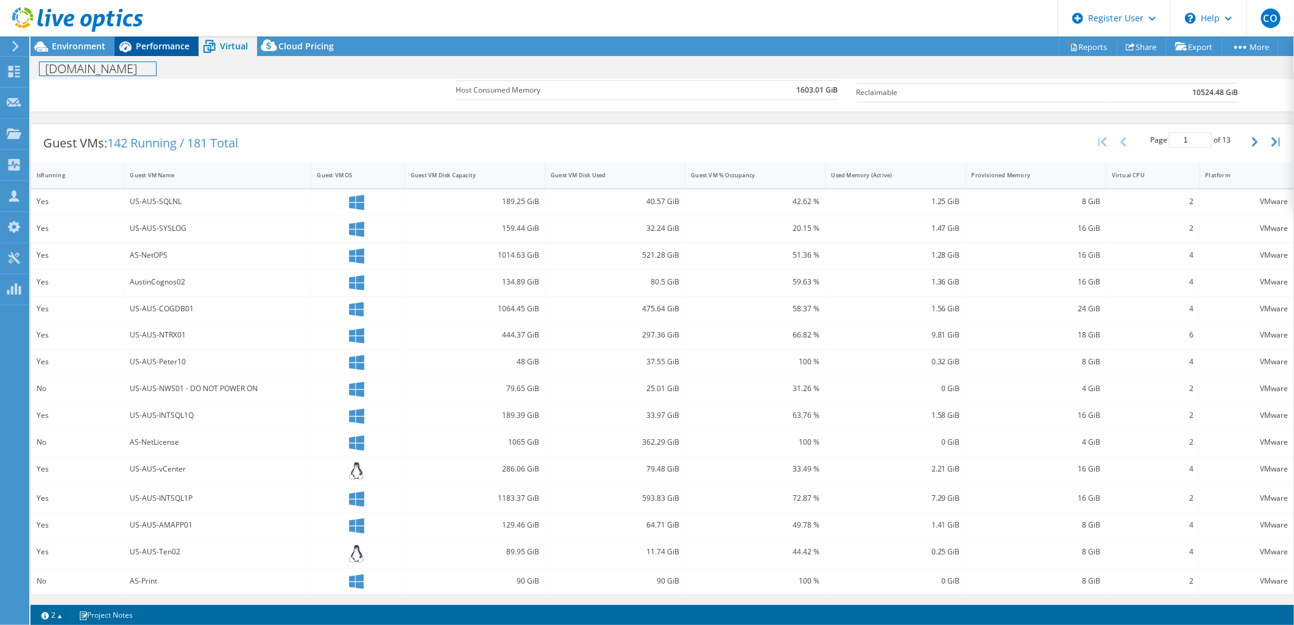
drag, startPoint x: 179, startPoint y: 57, endPoint x: 175, endPoint y: 46, distance: 11.0
click at [178, 54] on div "Project Actions Project Actions Reports Share Export vSAN ReadyNode Sizer" at bounding box center [662, 331] width 1264 height 589
click at [175, 46] on span "Performance" at bounding box center [163, 46] width 54 height 12
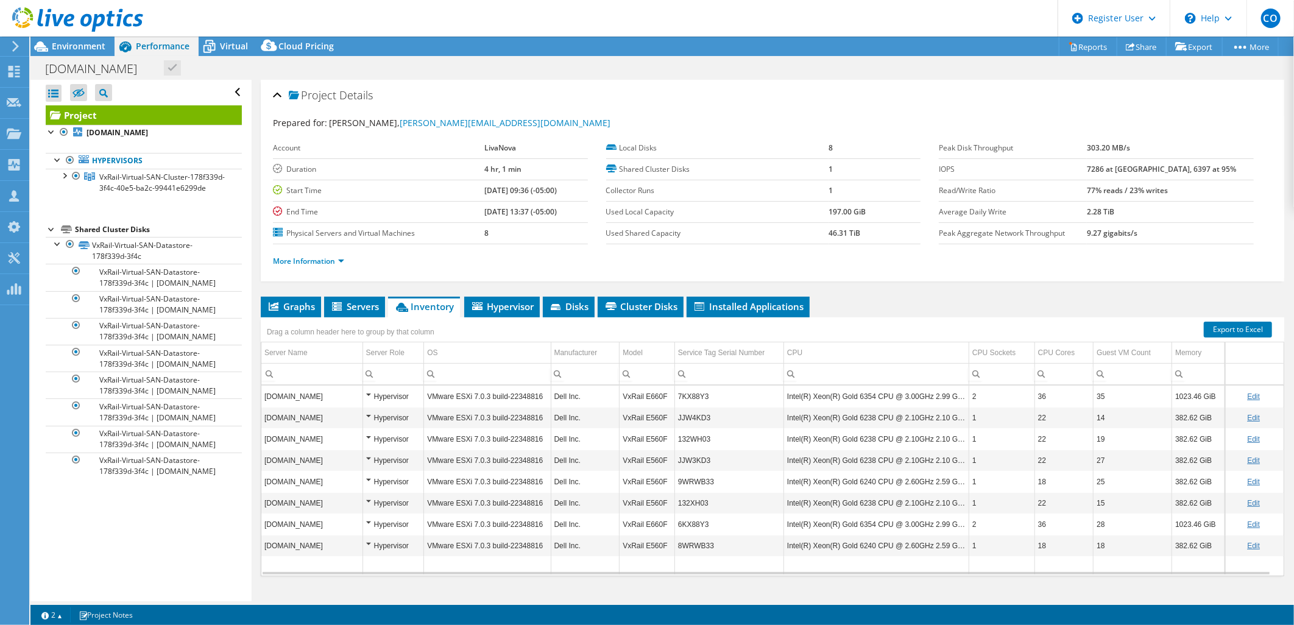
scroll to position [0, 0]
click at [216, 54] on icon at bounding box center [209, 46] width 21 height 21
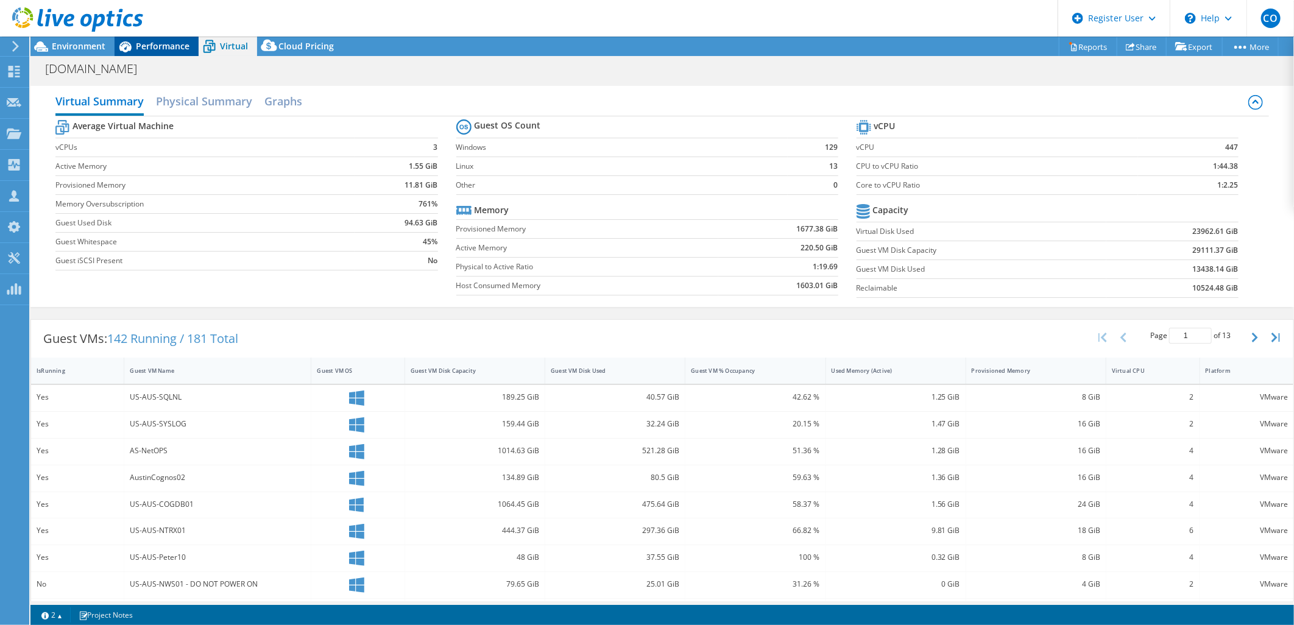
click at [151, 44] on span "Performance" at bounding box center [163, 46] width 54 height 12
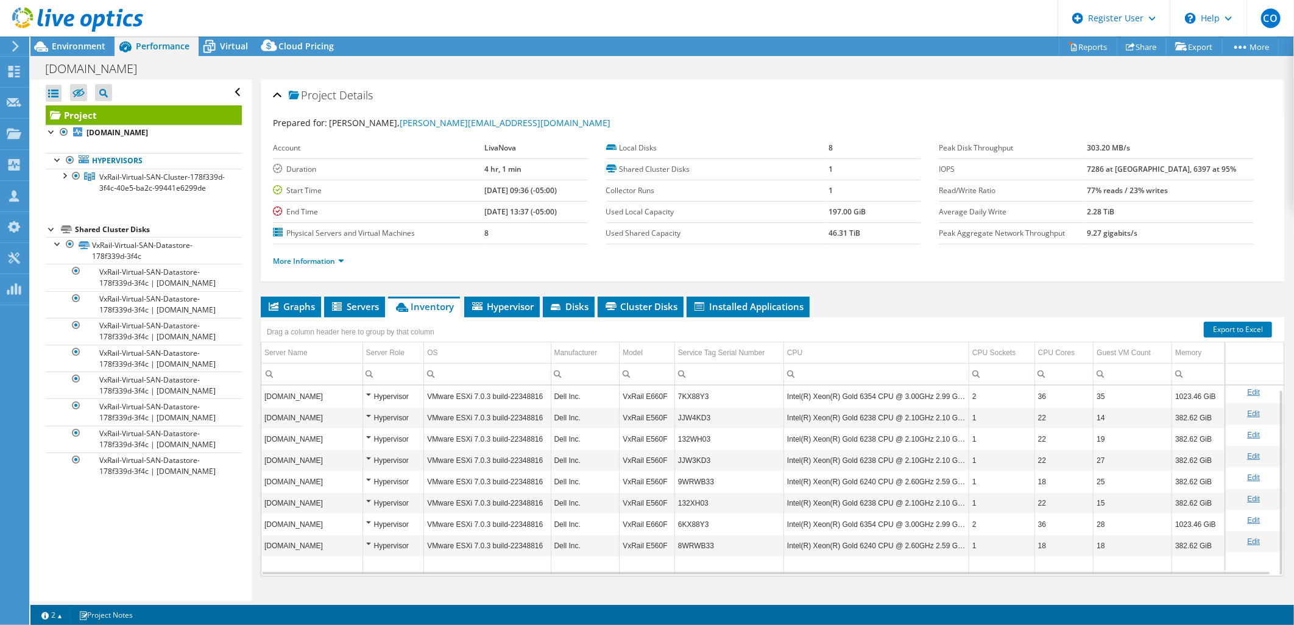
scroll to position [20, 0]
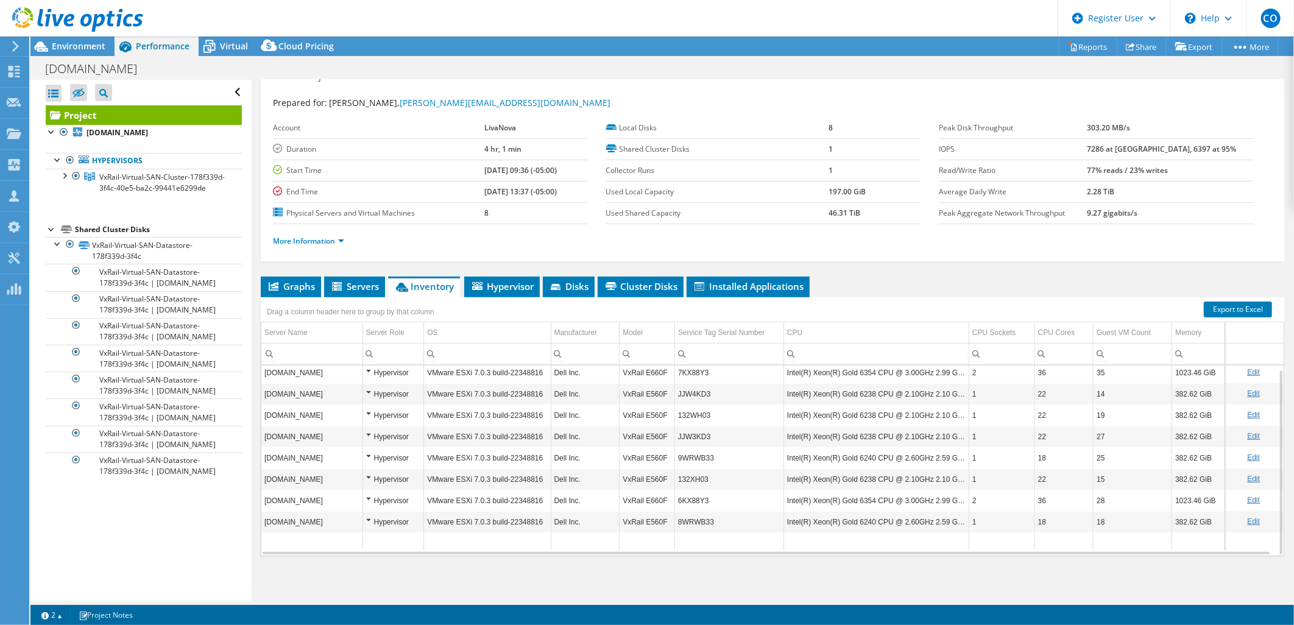
click at [587, 571] on div "Graphs Servers Inventory Hypervisor Disks Cluster Disks Installed Applications …" at bounding box center [772, 429] width 1023 height 305
click at [705, 470] on td "132XH03" at bounding box center [728, 478] width 109 height 21
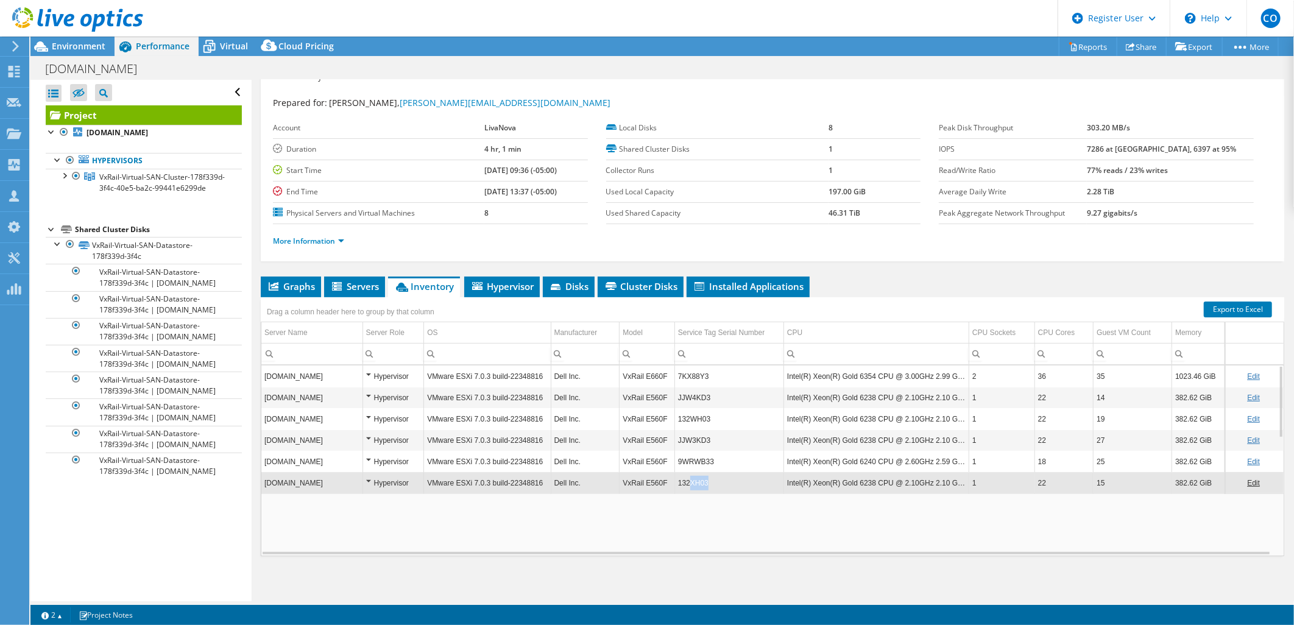
click at [689, 473] on td "132XH03" at bounding box center [728, 482] width 109 height 21
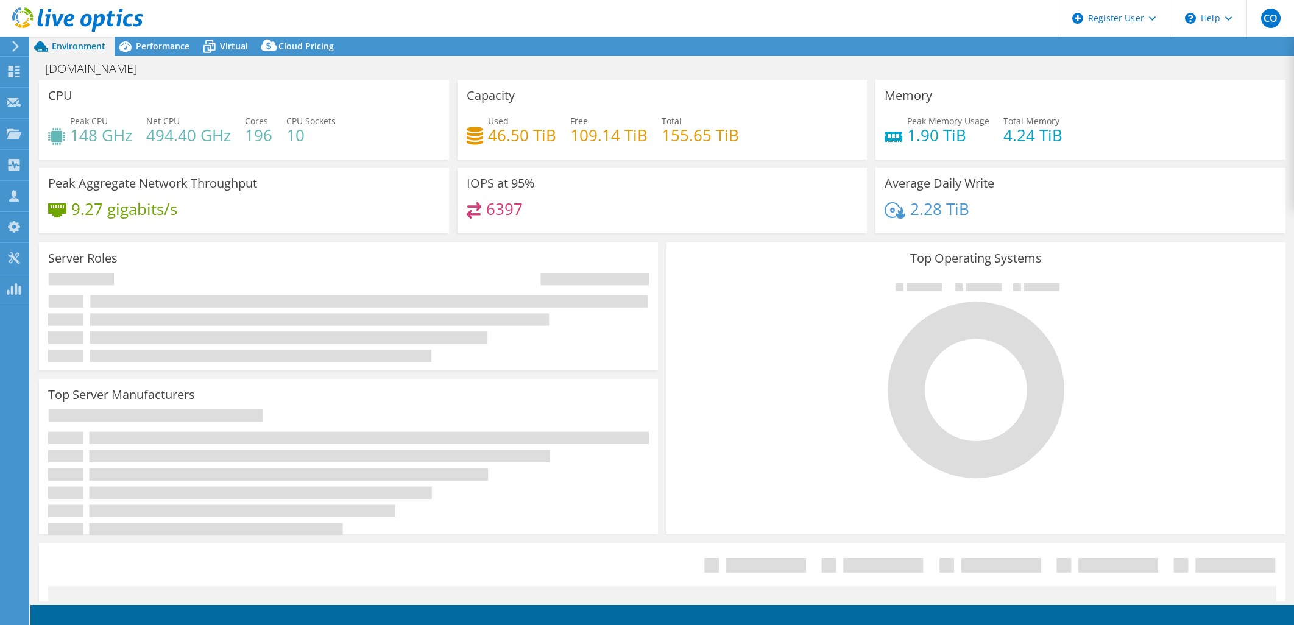
select select "USD"
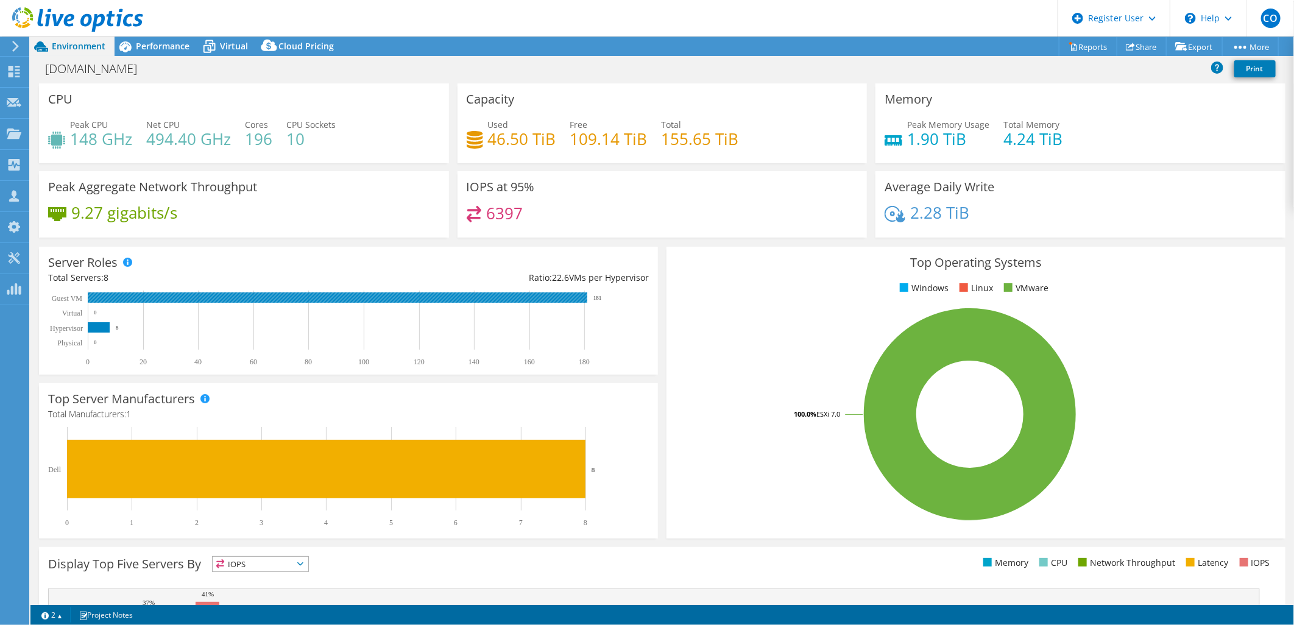
drag, startPoint x: 611, startPoint y: 297, endPoint x: 539, endPoint y: 299, distance: 72.5
click at [539, 299] on icon "0 20 40 60 80 100 120 140 160 180 Physical Hypervisor Virtual Guest VM 0 8 0 181" at bounding box center [342, 329] width 589 height 76
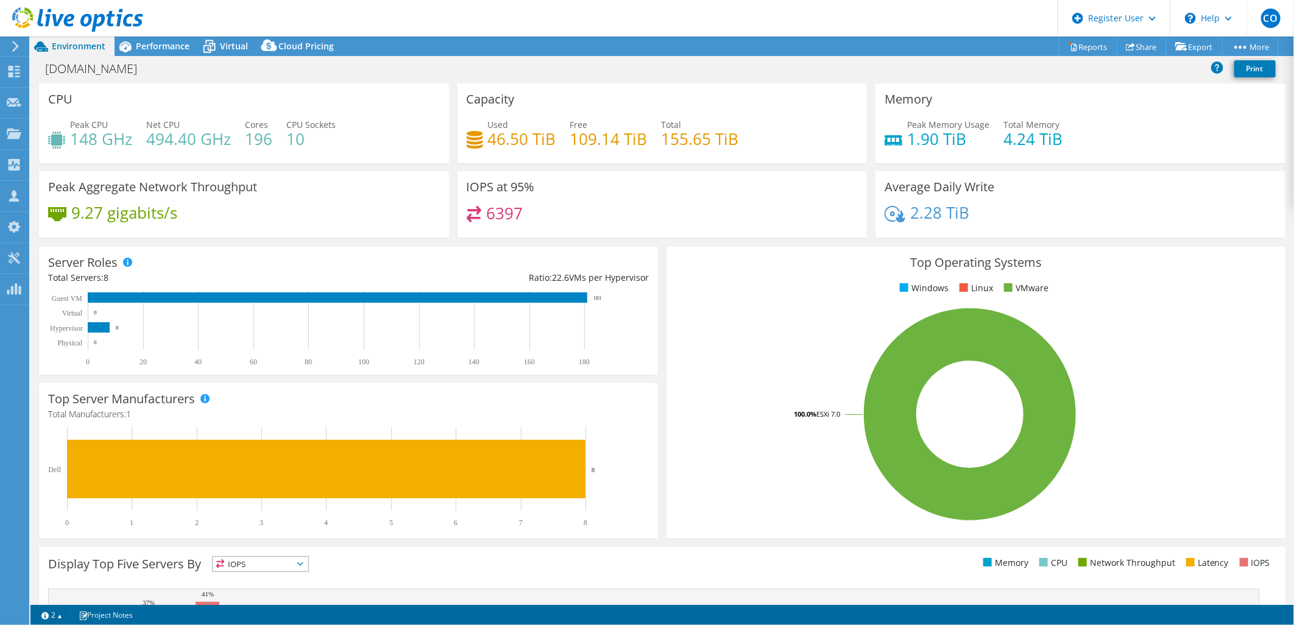
drag, startPoint x: 584, startPoint y: 363, endPoint x: 435, endPoint y: 360, distance: 148.7
click at [435, 360] on rect at bounding box center [342, 329] width 589 height 76
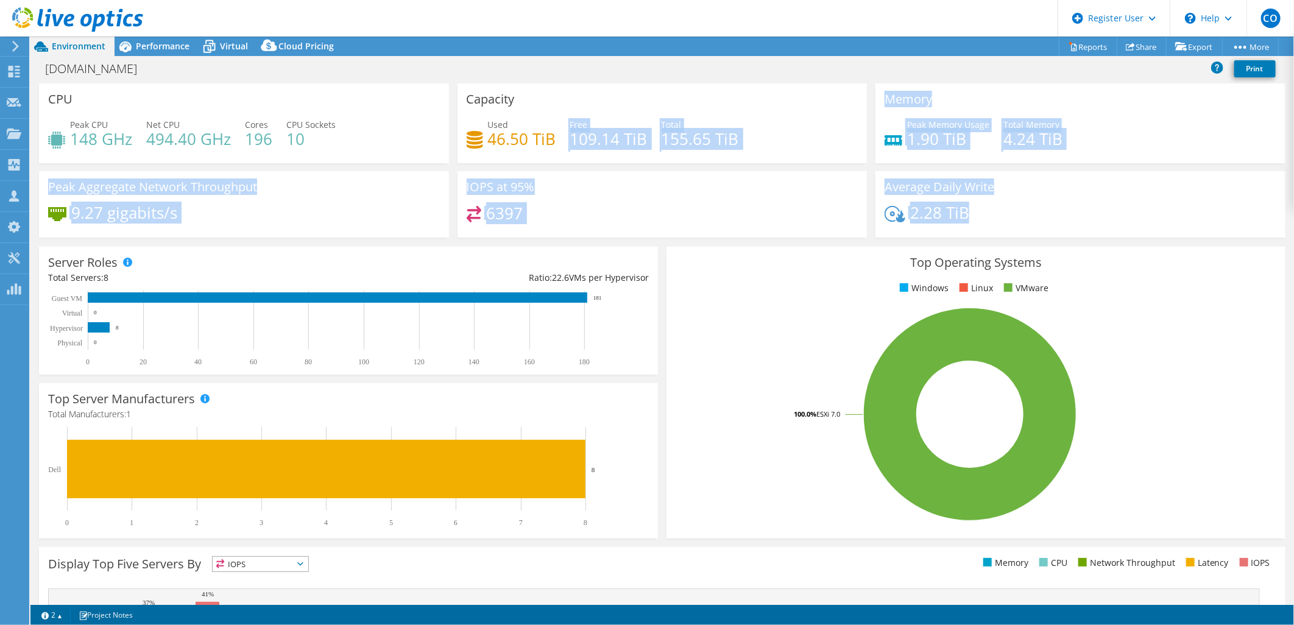
drag, startPoint x: 853, startPoint y: 220, endPoint x: 515, endPoint y: 149, distance: 345.0
click at [530, 150] on div "CPU Peak CPU 148 GHz Net CPU 494.40 GHz Cores 196 CPU Sockets 10 Capacity Used …" at bounding box center [662, 164] width 1255 height 162
drag, startPoint x: 515, startPoint y: 149, endPoint x: 477, endPoint y: 140, distance: 39.3
click at [488, 141] on h4 "46.50 TiB" at bounding box center [522, 138] width 68 height 13
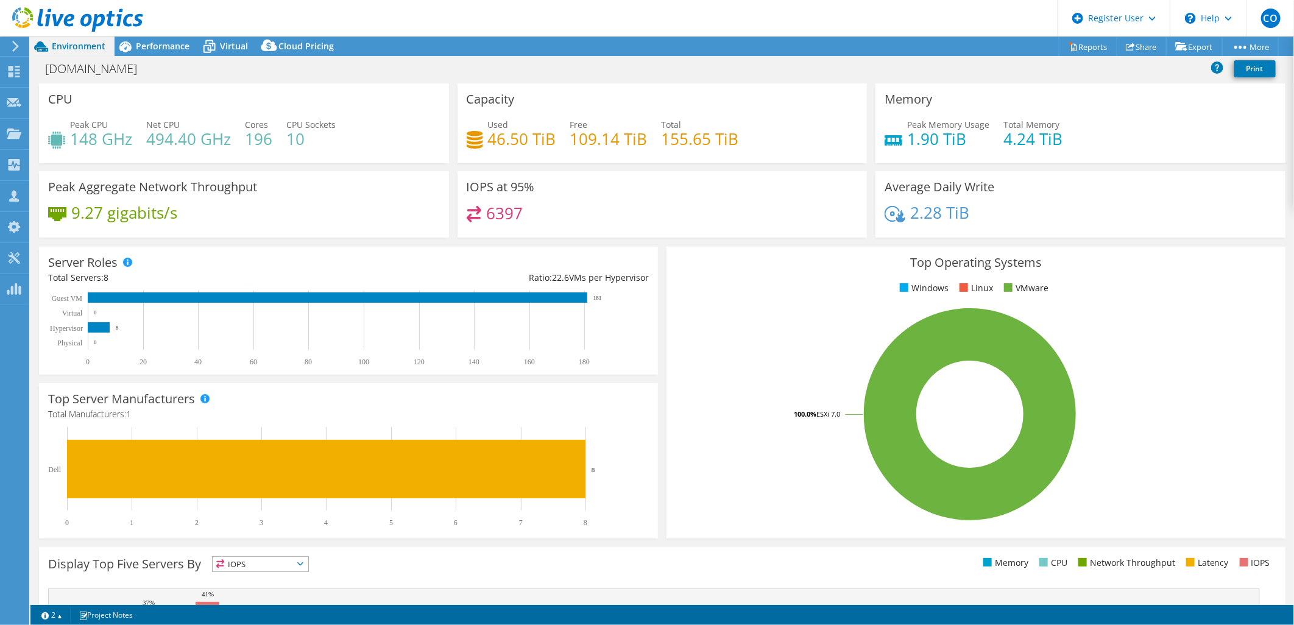
drag, startPoint x: 477, startPoint y: 140, endPoint x: 466, endPoint y: 138, distance: 11.2
click at [467, 138] on icon at bounding box center [475, 140] width 16 height 18
click at [507, 58] on div "us-aus-vxvcenter.livanova.com Print" at bounding box center [662, 68] width 1264 height 23
click at [653, 102] on div "Capacity Used 46.50 TiB Free 109.14 TiB Total 155.65 TiB" at bounding box center [663, 123] width 410 height 80
click at [762, 263] on h3 "Top Operating Systems" at bounding box center [976, 262] width 601 height 13
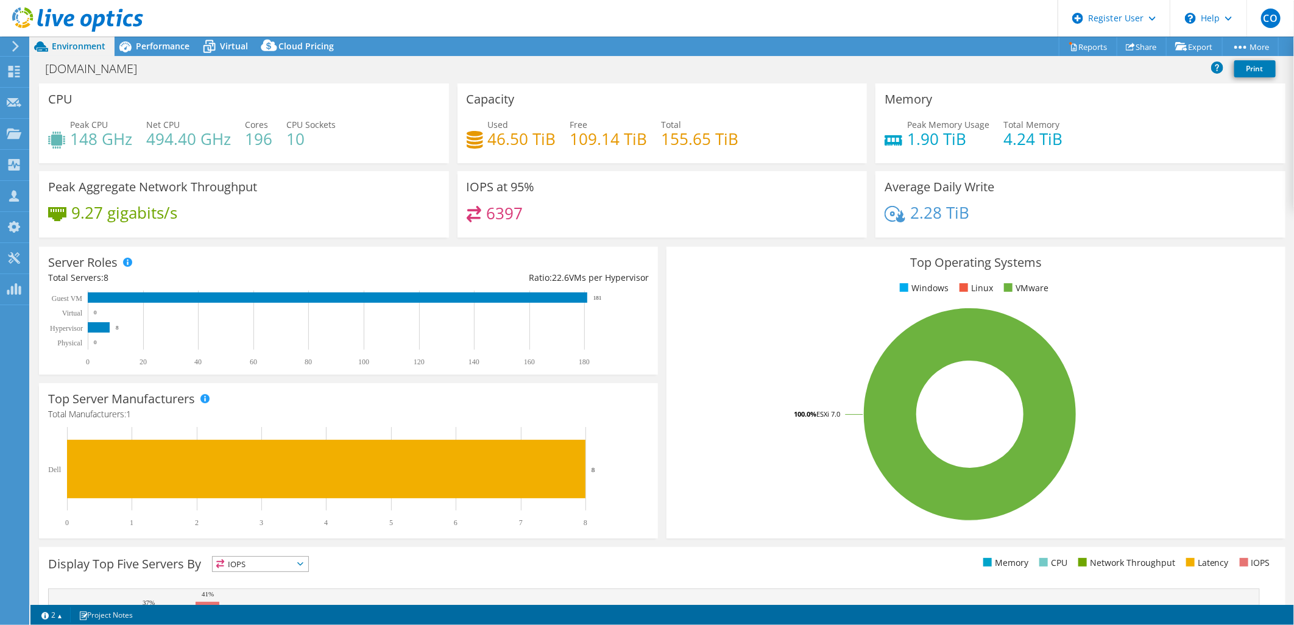
click at [662, 244] on div "Top Operating Systems Windows Linux VMware 100.0% ESXi 7.0" at bounding box center [975, 392] width 627 height 300
click at [656, 163] on div "Capacity Used 46.50 TiB Free 109.14 TiB Total 155.65 TiB" at bounding box center [662, 127] width 419 height 88
click at [139, 45] on span "Performance" at bounding box center [163, 46] width 54 height 12
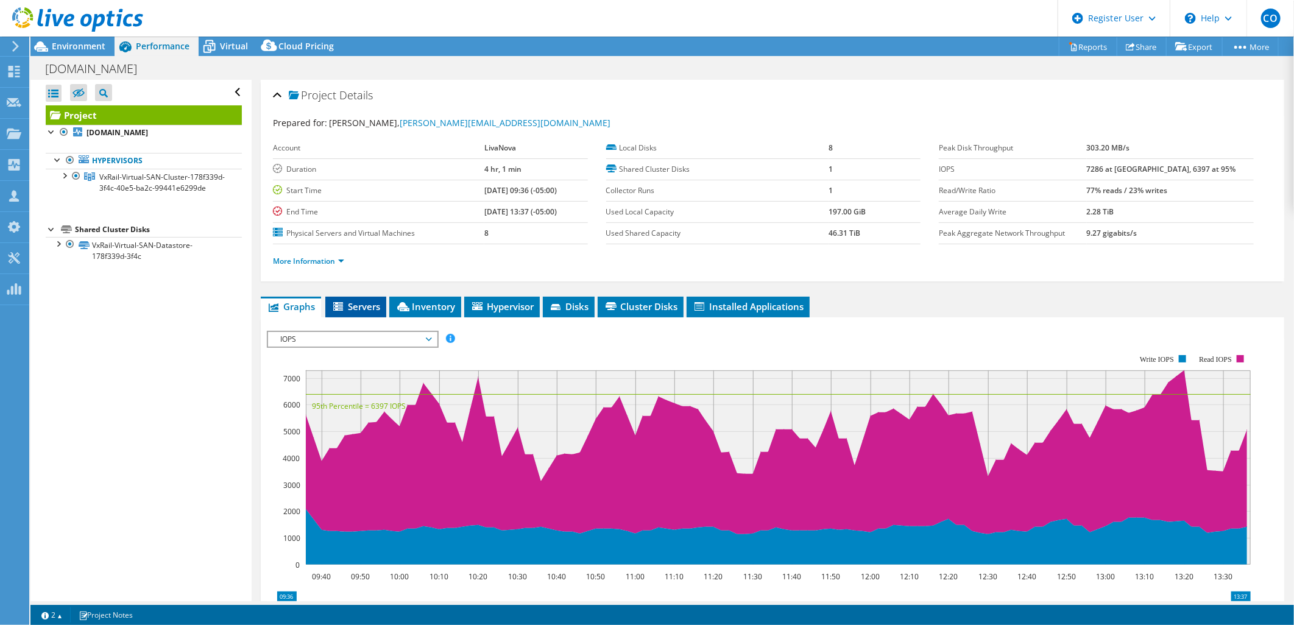
click at [355, 305] on span "Servers" at bounding box center [355, 306] width 49 height 12
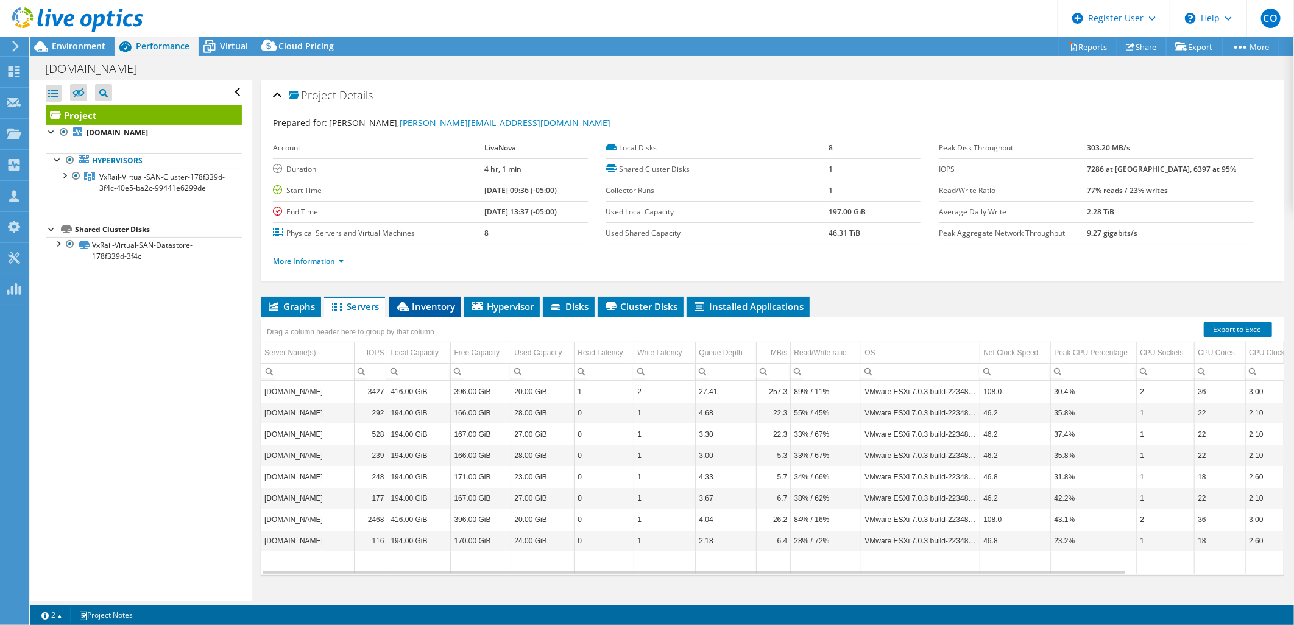
click at [427, 309] on span "Inventory" at bounding box center [425, 306] width 60 height 12
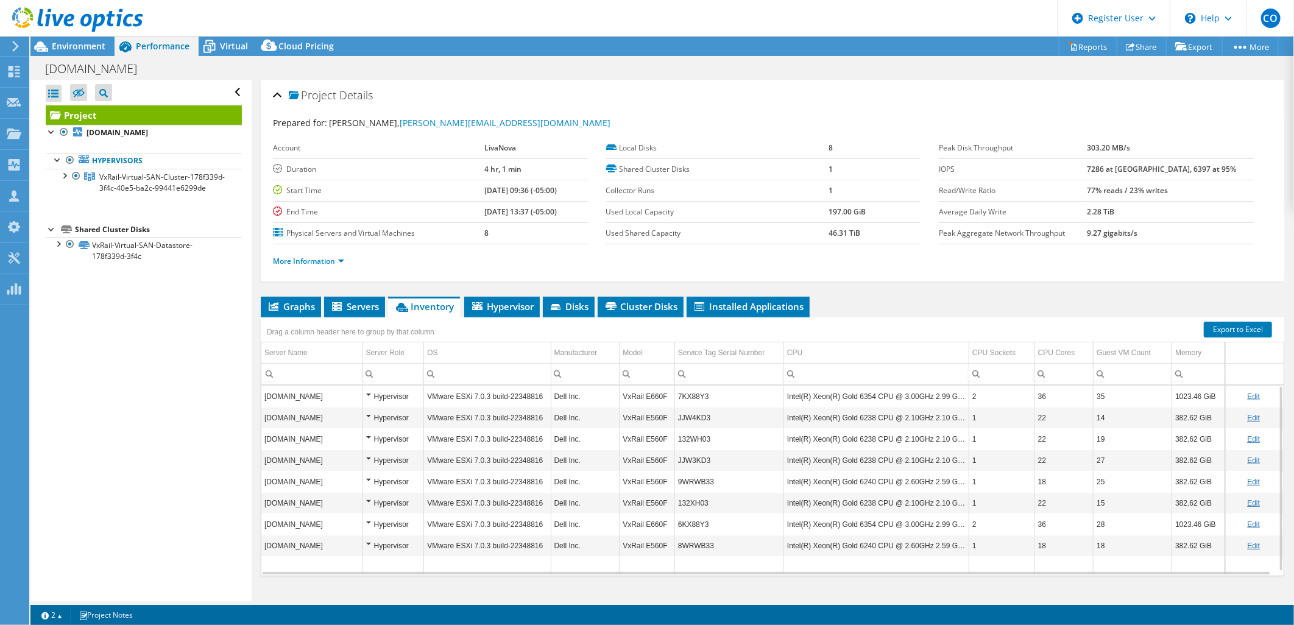
click at [690, 519] on td "6KX88Y3" at bounding box center [728, 524] width 109 height 21
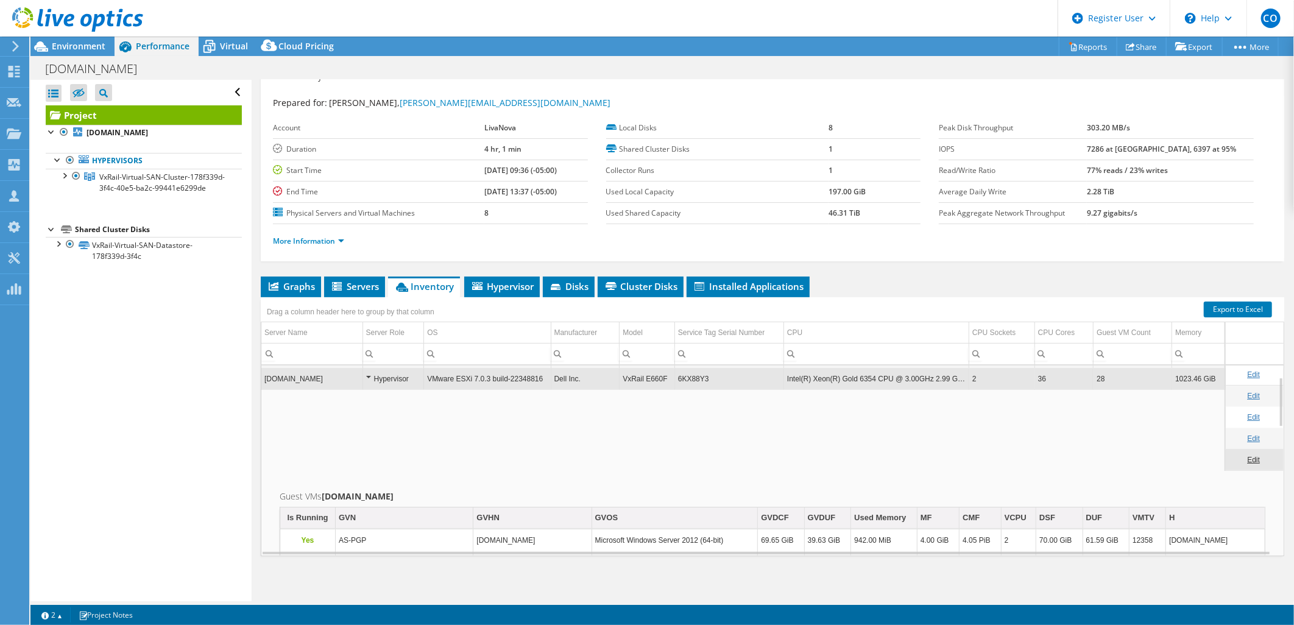
scroll to position [44, 0]
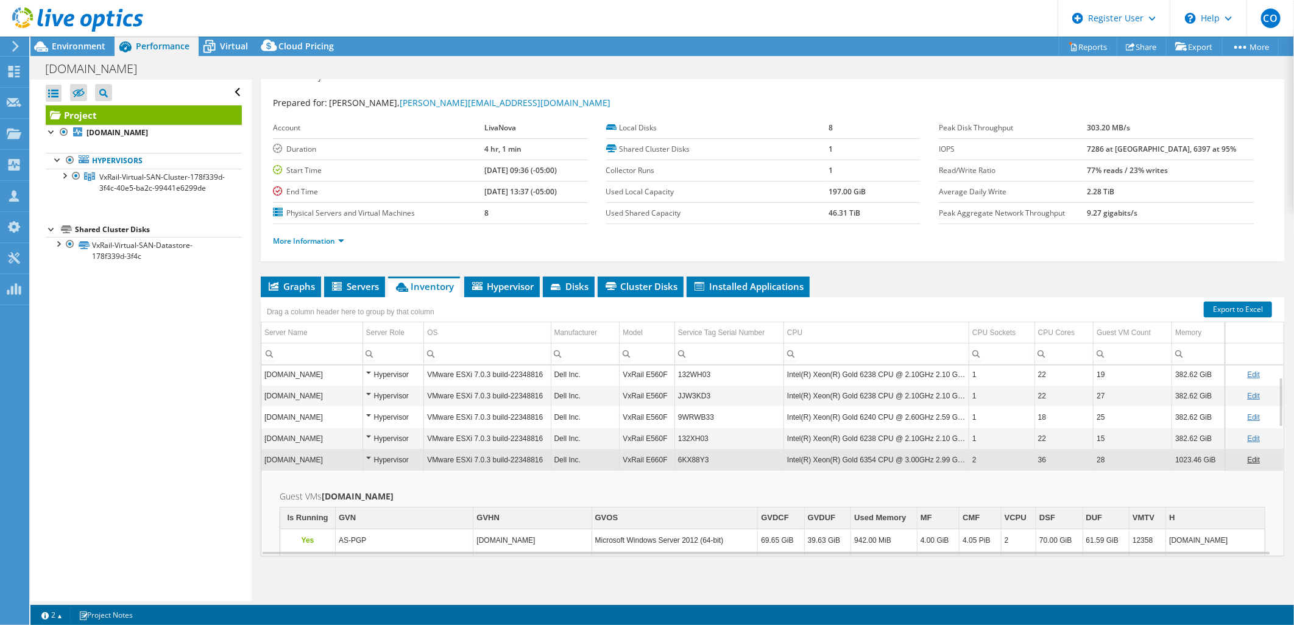
click at [832, 288] on ul "Graphs Servers Inventory Hypervisor Disks Cluster Disks Installed Applications" at bounding box center [772, 287] width 1023 height 21
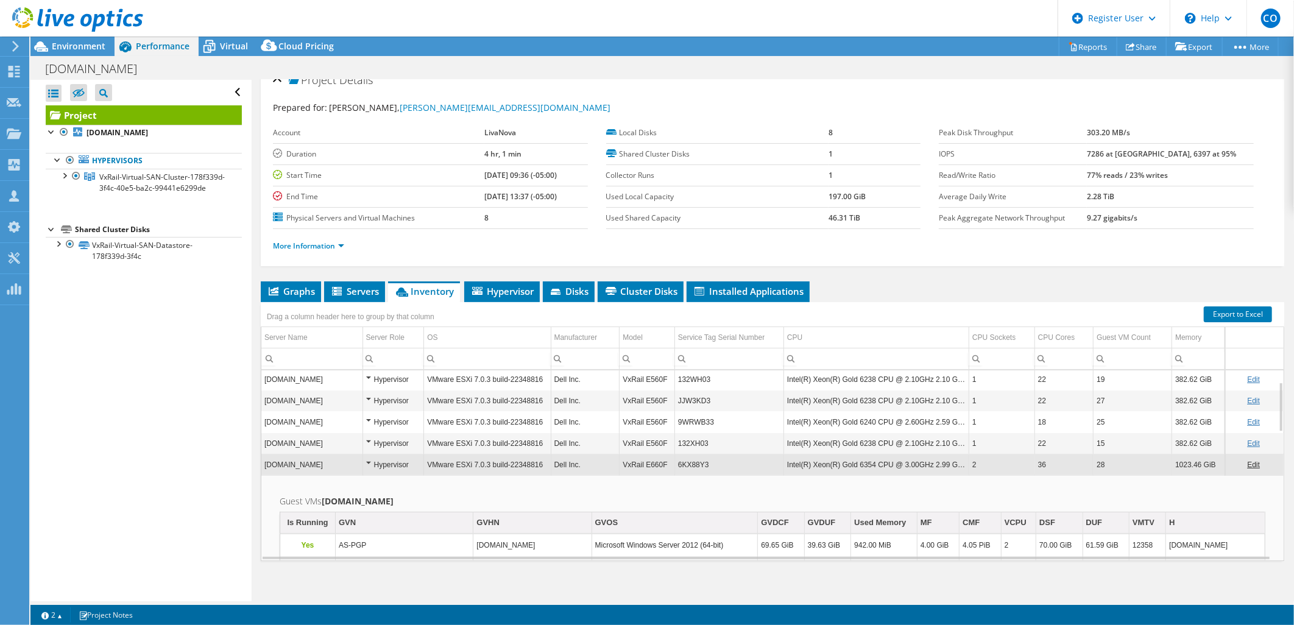
scroll to position [20, 0]
